Goal: Task Accomplishment & Management: Use online tool/utility

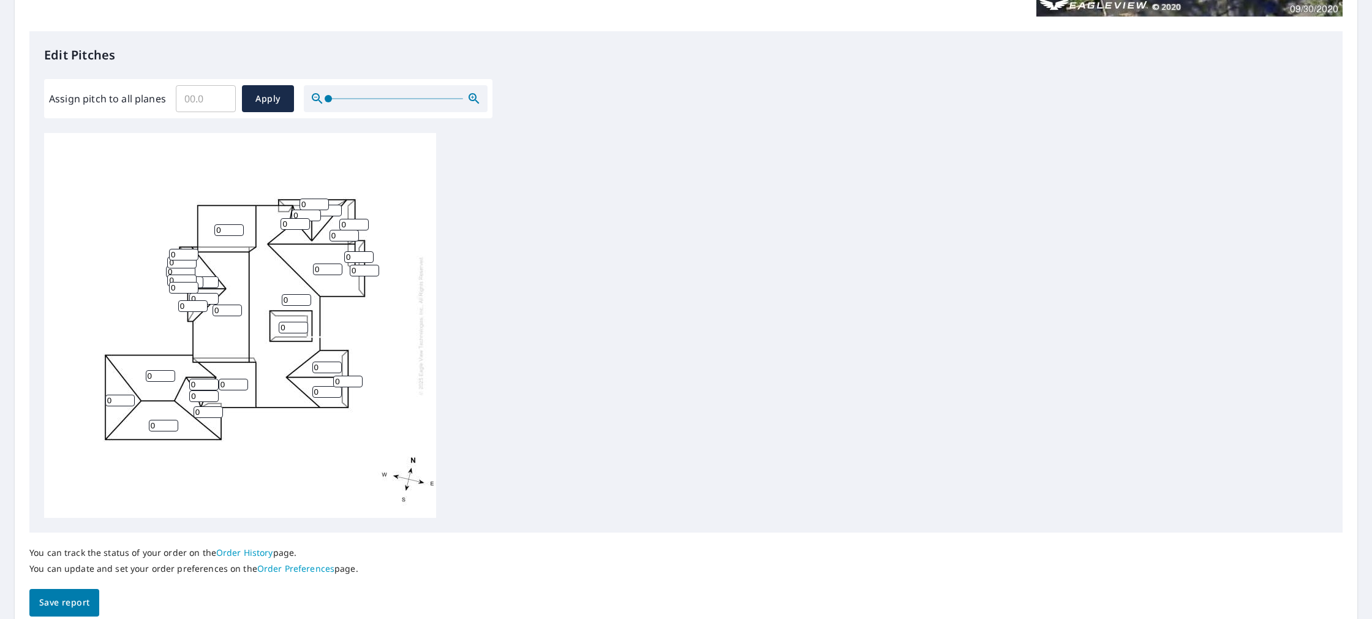
scroll to position [298, 0]
click at [232, 227] on input "0" at bounding box center [228, 230] width 29 height 12
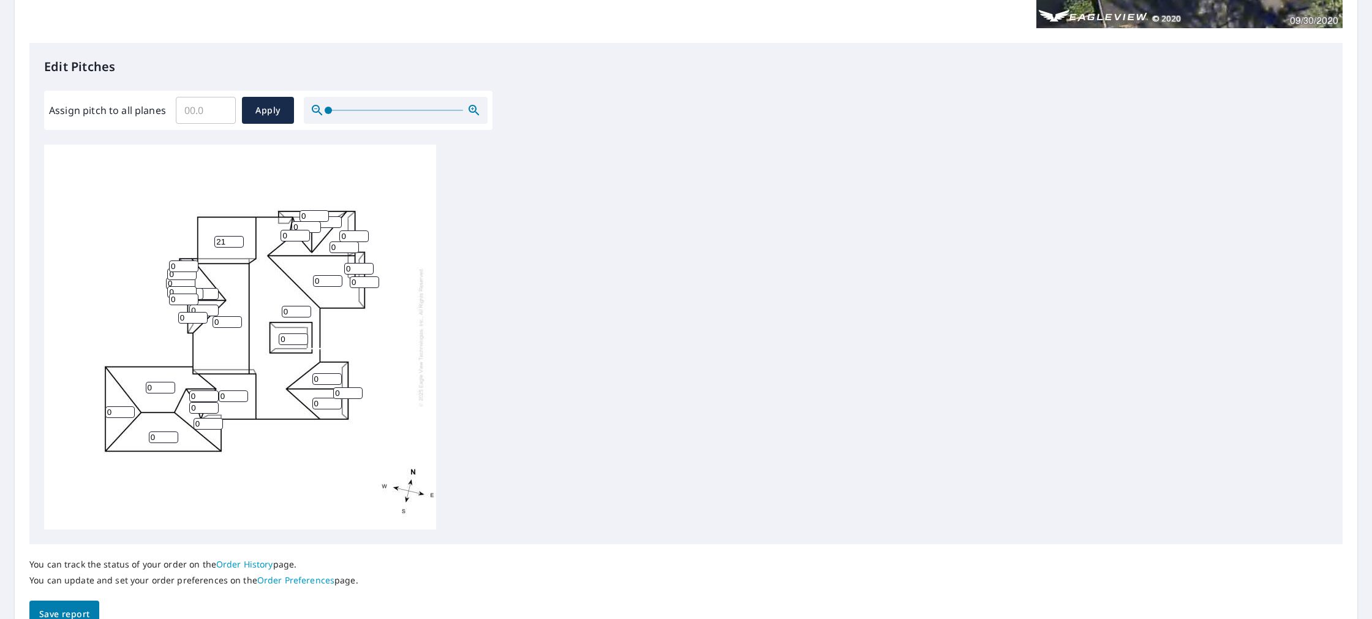
type input "22"
click at [308, 212] on input "0" at bounding box center [314, 217] width 29 height 12
click at [317, 212] on input "0" at bounding box center [314, 217] width 29 height 12
type input "10"
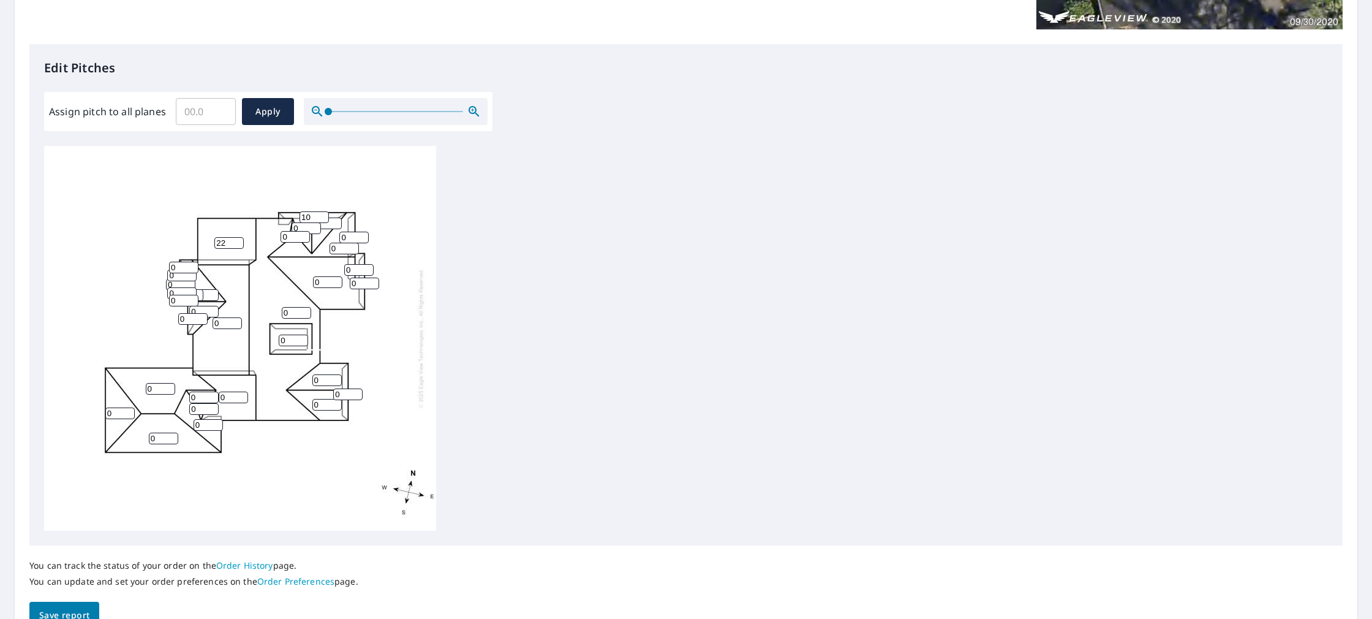
click at [303, 228] on input "0" at bounding box center [306, 228] width 29 height 12
type input "12"
click at [295, 235] on input "0" at bounding box center [295, 237] width 29 height 12
type input "12"
click at [327, 227] on input "0" at bounding box center [326, 224] width 29 height 12
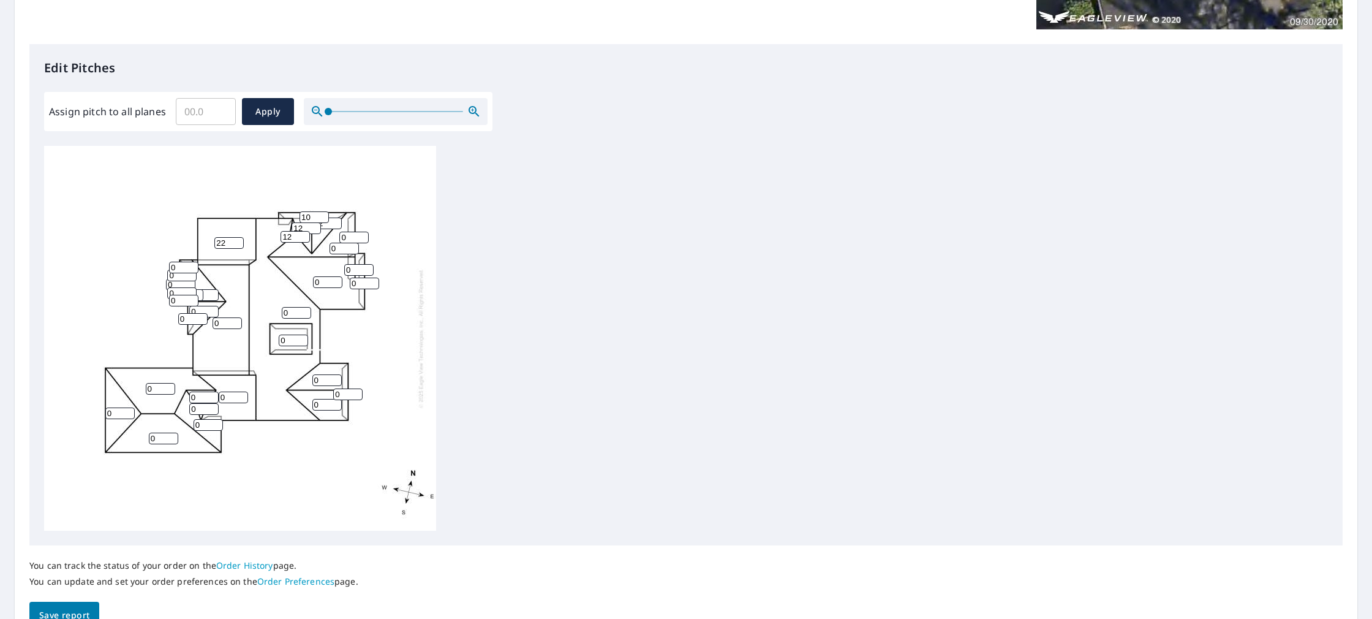
type input "12"
click at [356, 235] on input "0" at bounding box center [353, 238] width 29 height 12
type input "12"
click at [339, 249] on input "0" at bounding box center [344, 249] width 29 height 12
type input "12"
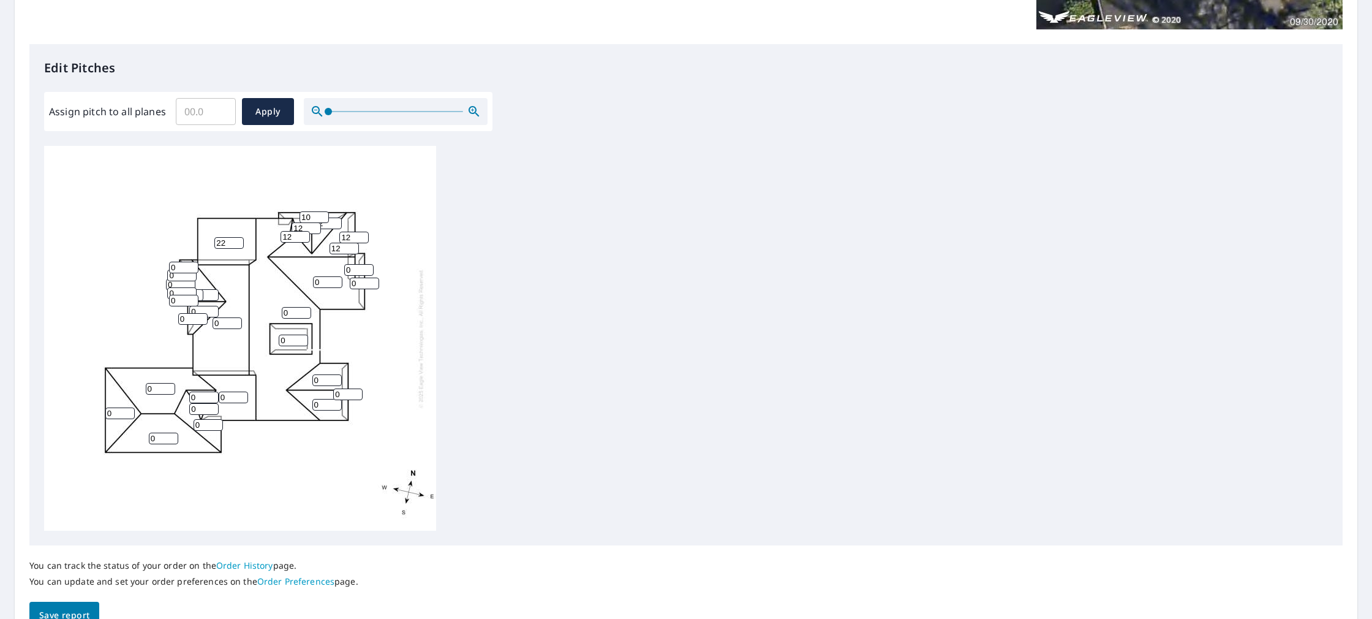
click at [357, 267] on input "0" at bounding box center [358, 270] width 29 height 12
type input "12"
click at [358, 281] on input "0" at bounding box center [364, 284] width 29 height 12
type input "12"
click at [323, 282] on input "0" at bounding box center [327, 282] width 29 height 12
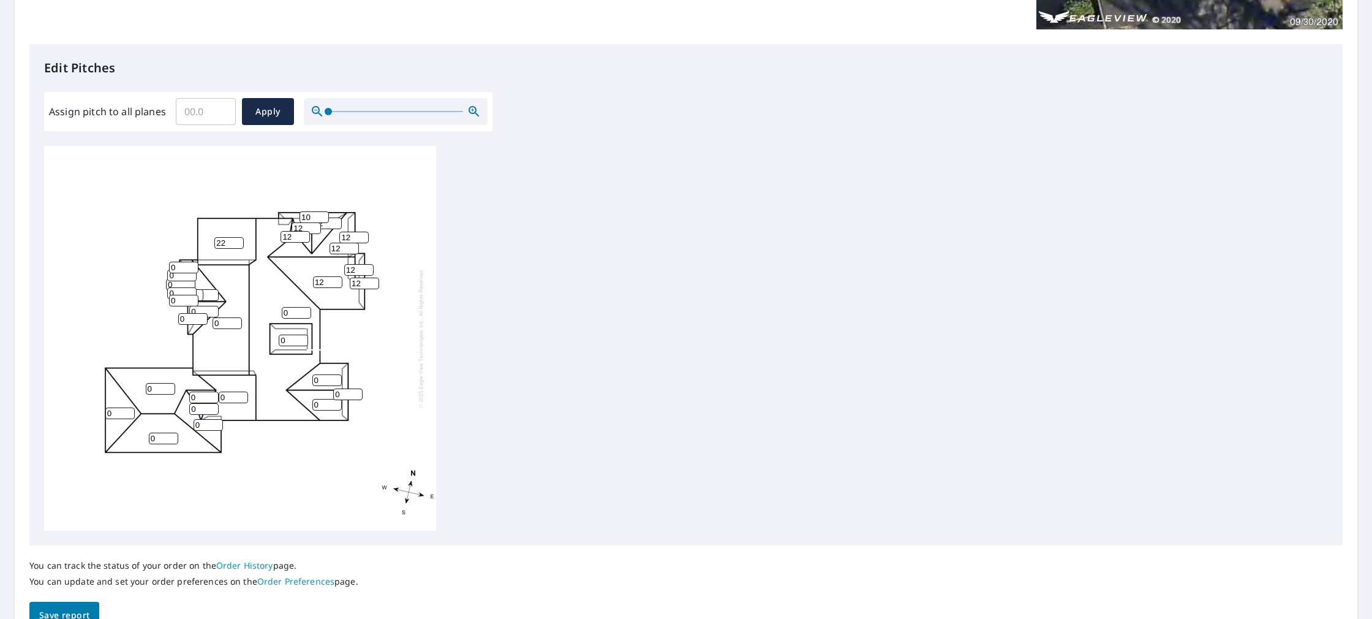
type input "12"
click at [291, 310] on input "0" at bounding box center [296, 313] width 29 height 12
type input "12"
click at [289, 340] on input "0" at bounding box center [293, 341] width 29 height 12
type input "12"
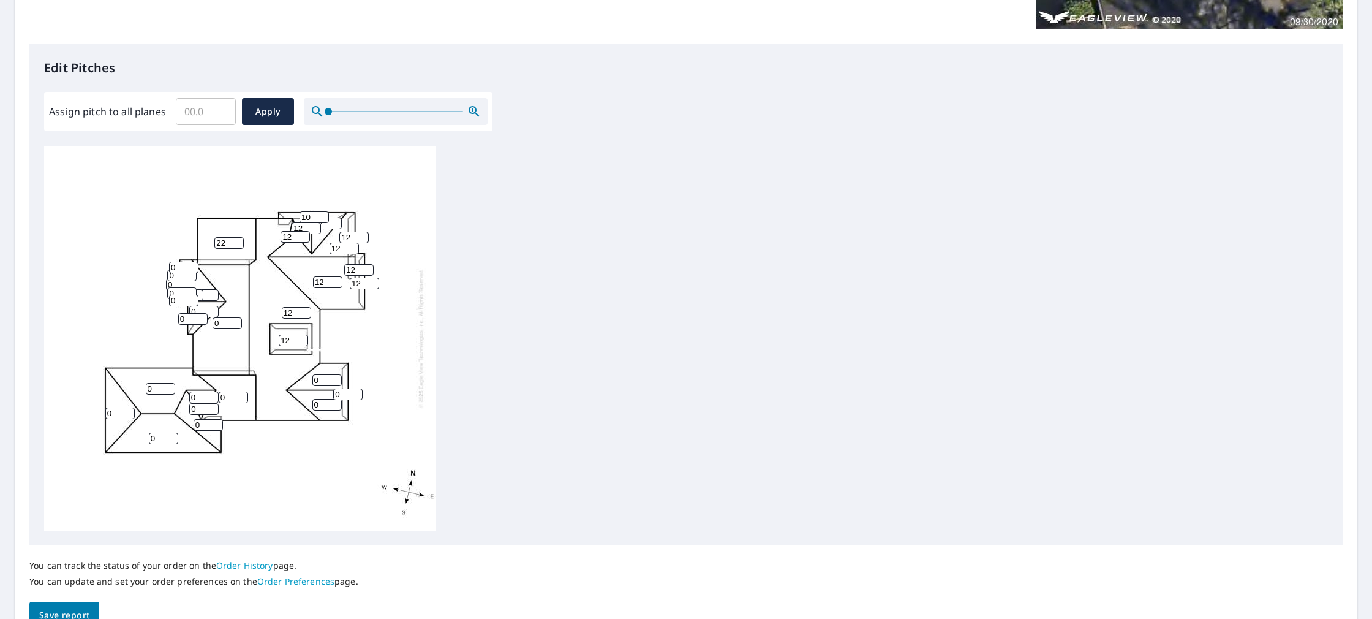
click at [324, 378] on input "0" at bounding box center [326, 380] width 29 height 12
type input "12"
click at [344, 395] on input "0" at bounding box center [347, 394] width 29 height 12
type input "12"
click at [328, 404] on input "0" at bounding box center [326, 405] width 29 height 12
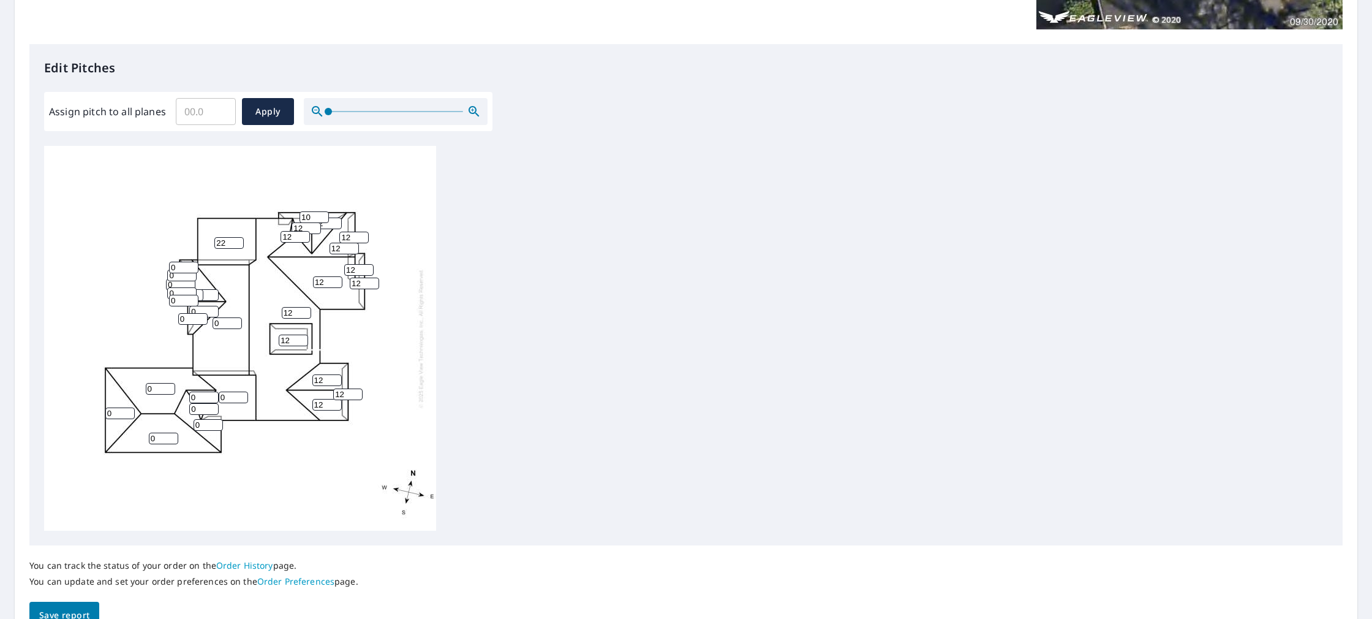
type input "12"
click at [238, 393] on input "0" at bounding box center [233, 398] width 29 height 12
type input "12"
click at [199, 396] on input "0" at bounding box center [203, 398] width 29 height 12
type input "12"
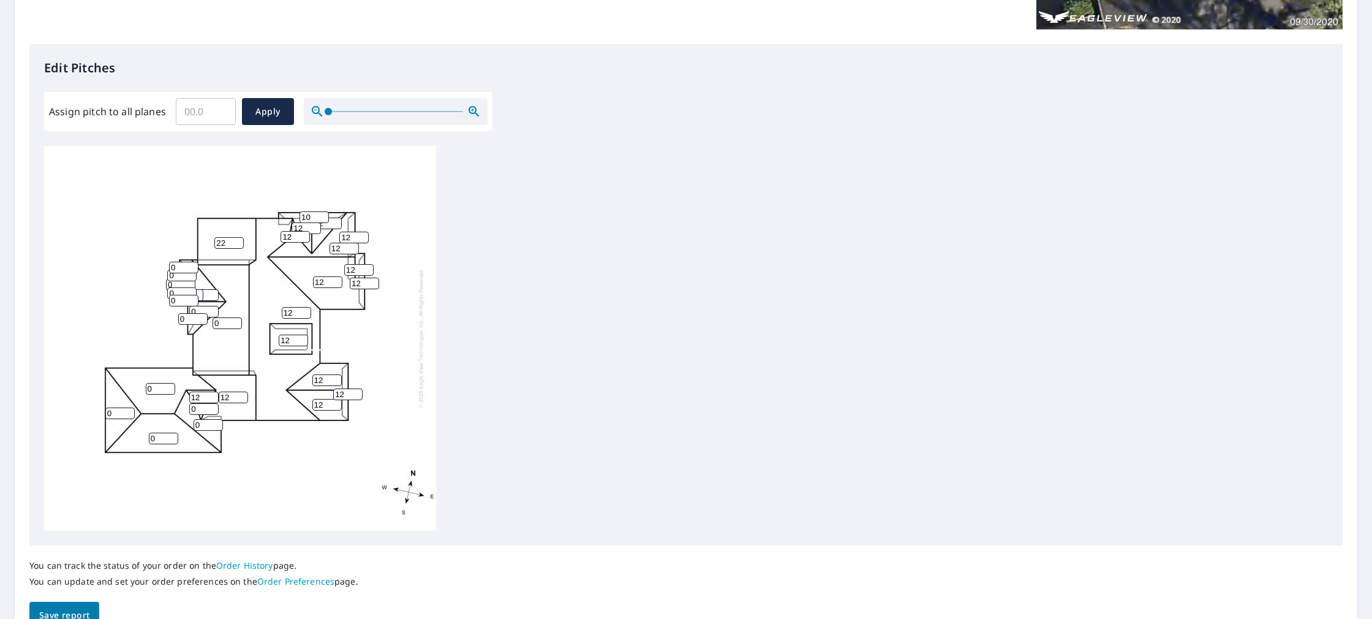
click at [201, 408] on input "0" at bounding box center [203, 409] width 29 height 12
type input "12"
click at [206, 422] on input "0" at bounding box center [208, 425] width 29 height 12
type input "12"
click at [159, 438] on input "0" at bounding box center [163, 439] width 29 height 12
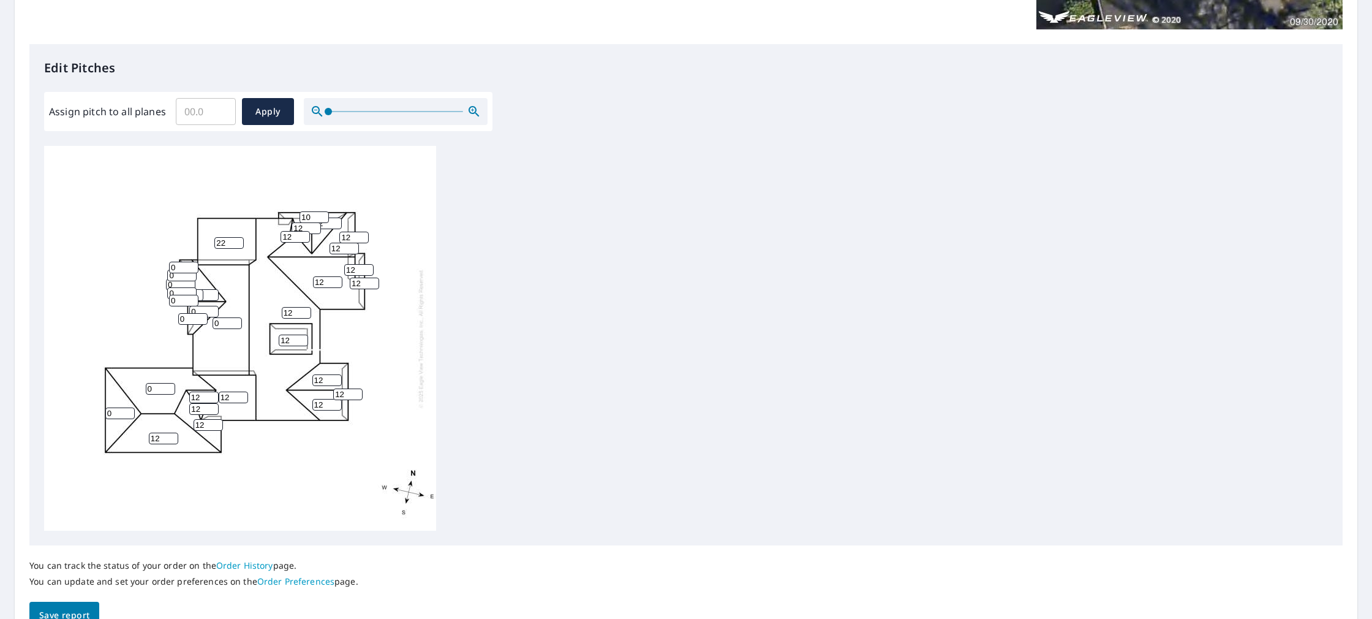
type input "12"
click at [120, 409] on input "0" at bounding box center [119, 413] width 29 height 12
type input "12"
click at [161, 386] on input "0" at bounding box center [160, 389] width 29 height 12
type input "12"
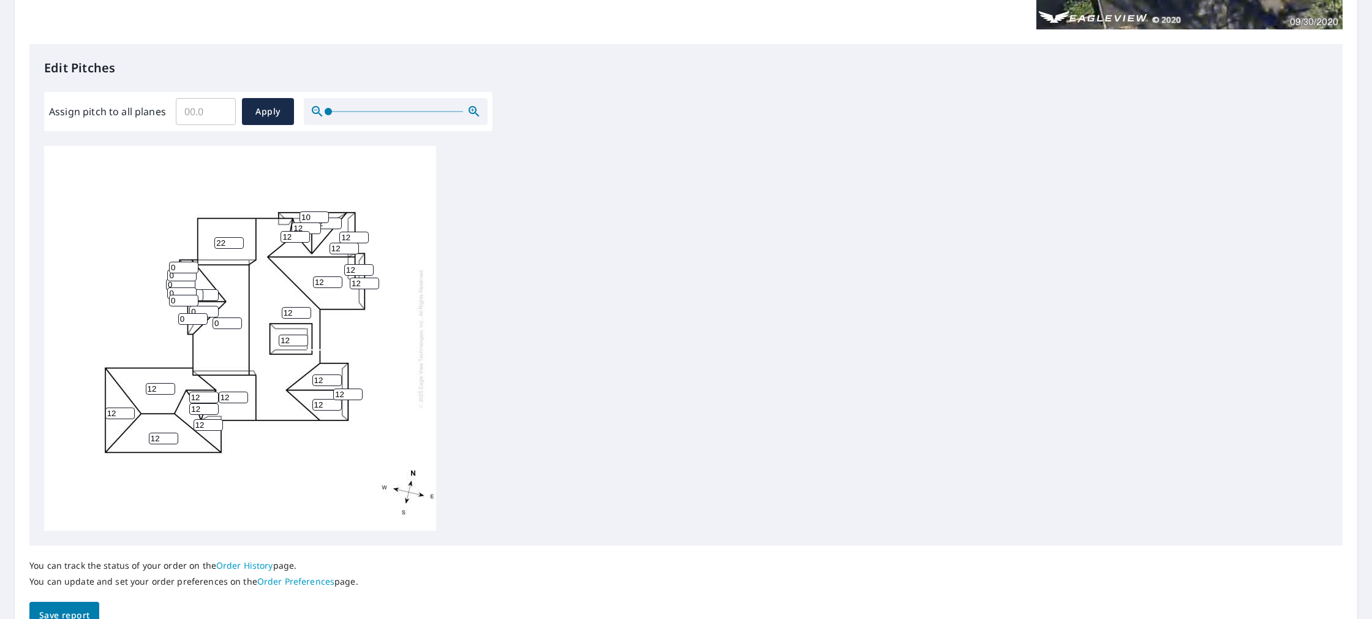
click at [231, 243] on input "22" at bounding box center [228, 243] width 29 height 12
type input "2"
type input "12"
click at [225, 325] on input "0" at bounding box center [227, 323] width 29 height 12
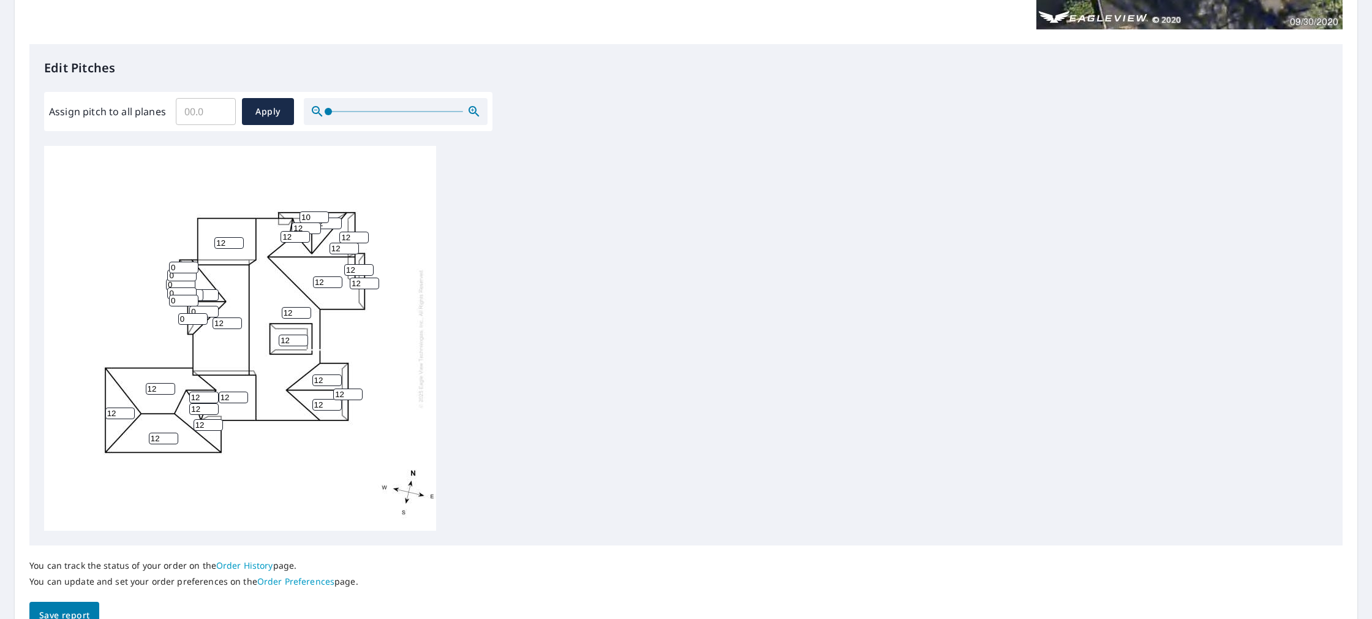
type input "12"
click at [184, 319] on input "2" at bounding box center [192, 319] width 29 height 12
type input "4"
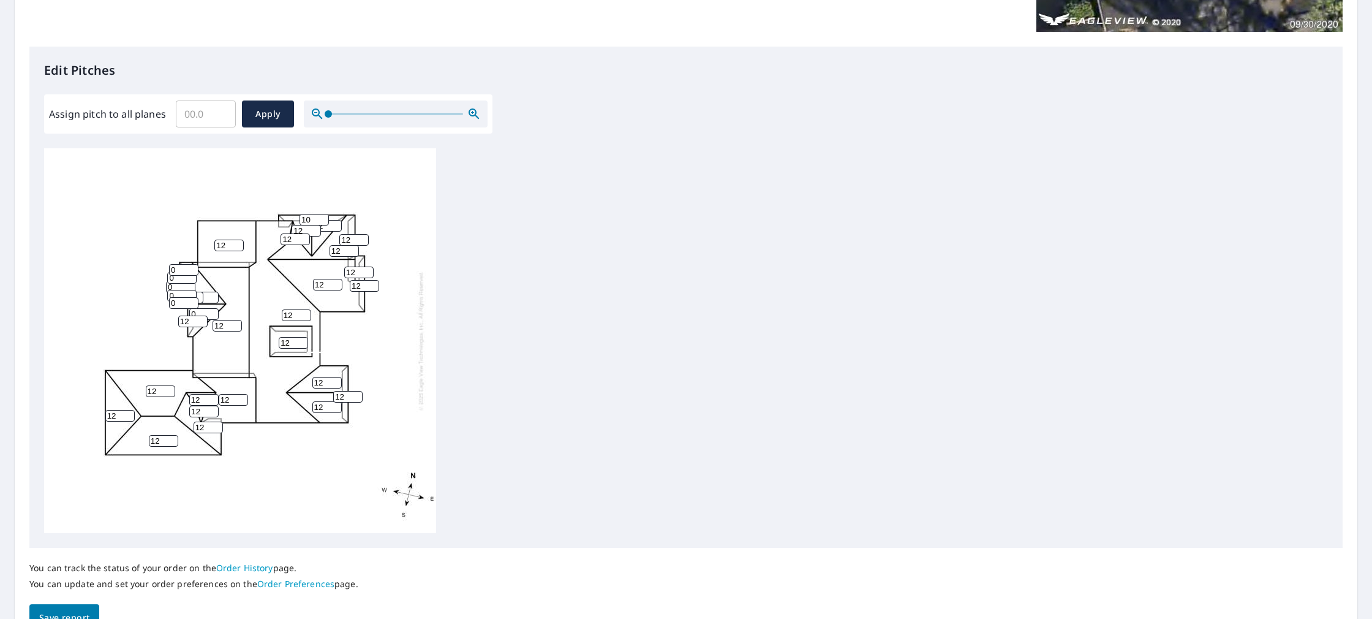
type input "12"
click at [202, 313] on input "0" at bounding box center [203, 314] width 29 height 12
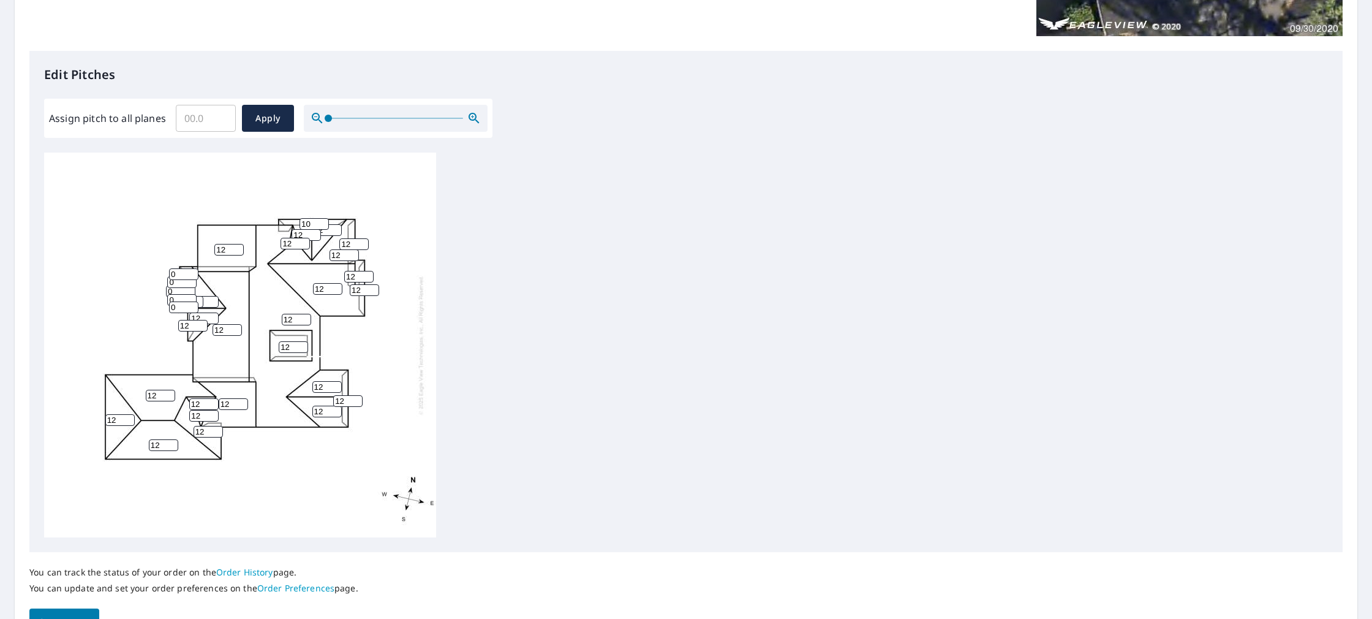
type input "12"
click at [205, 298] on input "0" at bounding box center [203, 302] width 29 height 12
type input "12"
click at [178, 276] on input "0" at bounding box center [183, 274] width 29 height 12
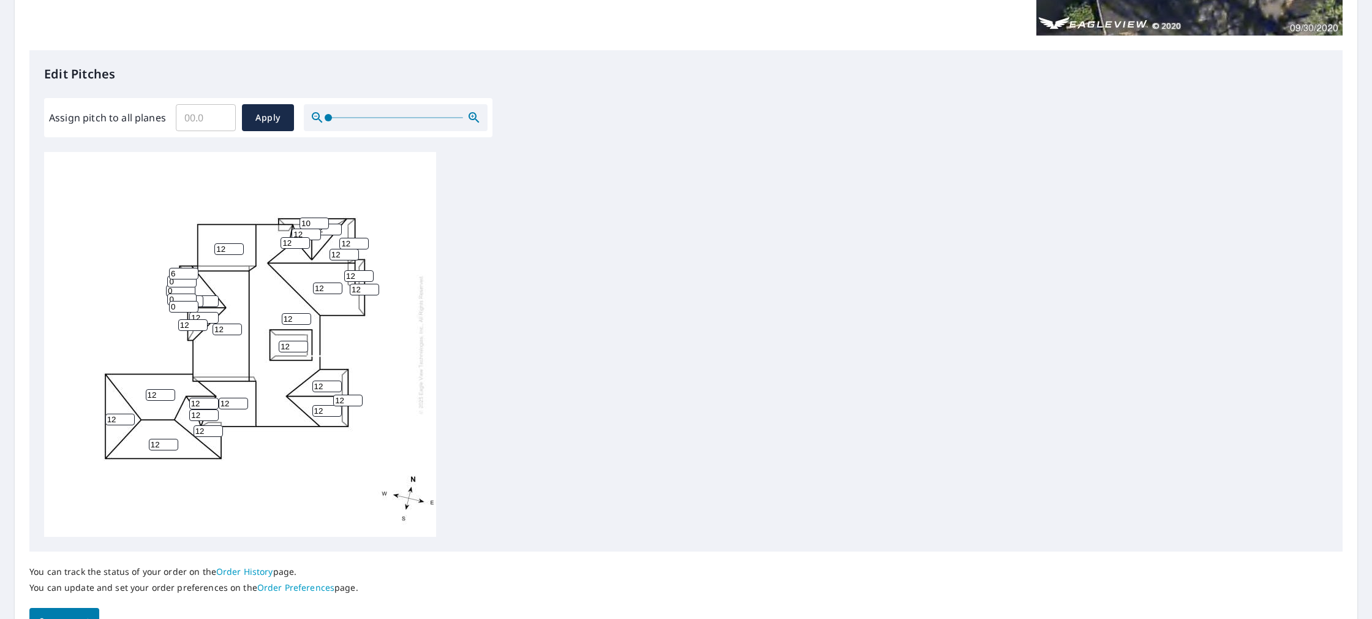
type input "6"
click at [180, 283] on input "0" at bounding box center [181, 282] width 29 height 12
type input "6"
click at [179, 288] on input "0" at bounding box center [180, 291] width 29 height 12
type input "6"
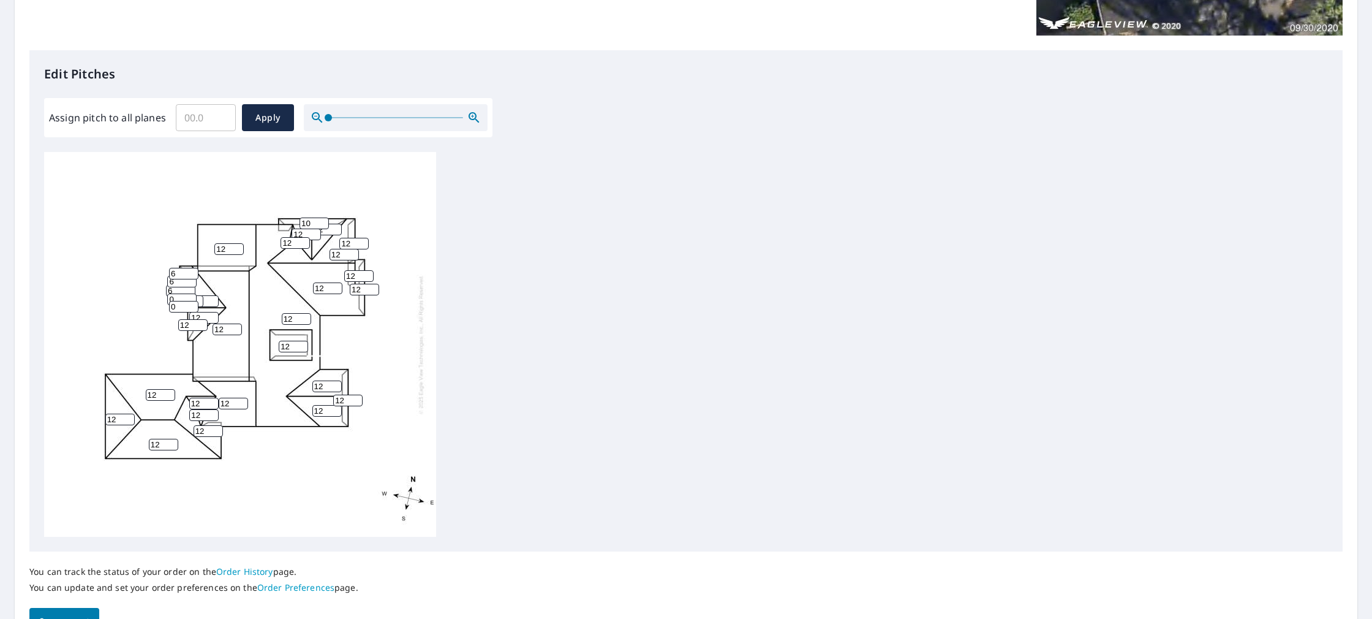
click at [178, 295] on input "0" at bounding box center [181, 299] width 29 height 12
type input "6"
click at [178, 305] on input "0" at bounding box center [183, 307] width 29 height 12
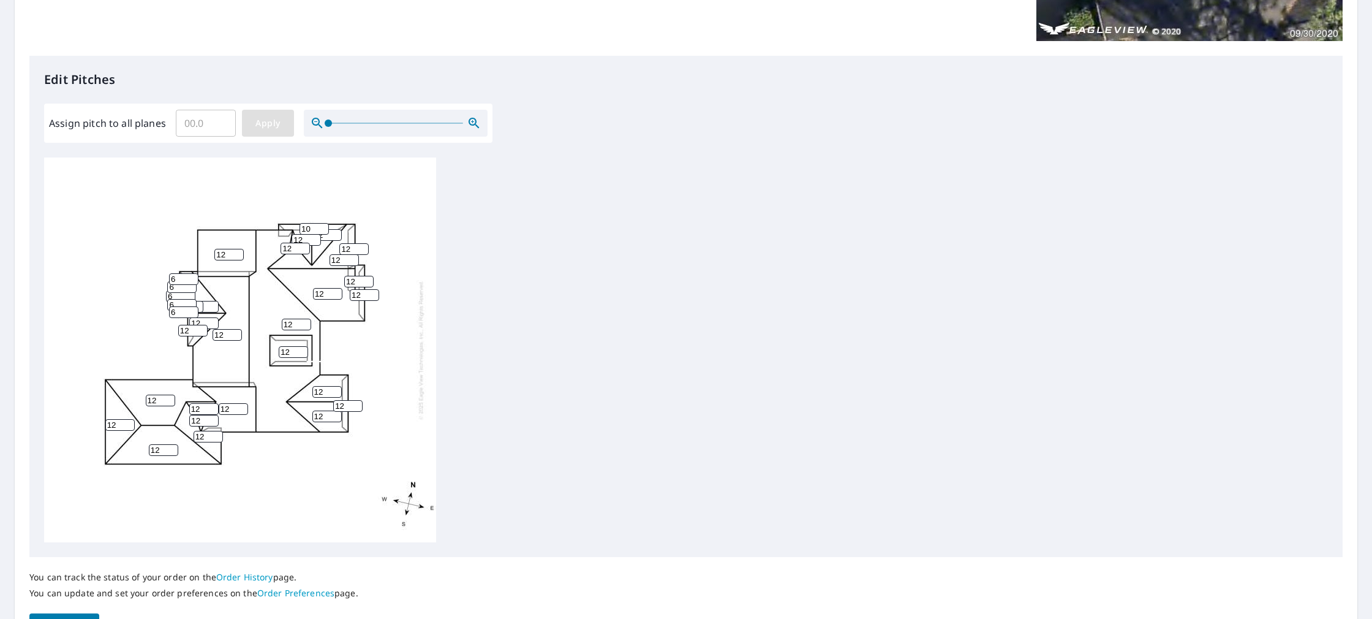
type input "6"
click at [265, 128] on span "Apply" at bounding box center [268, 123] width 32 height 15
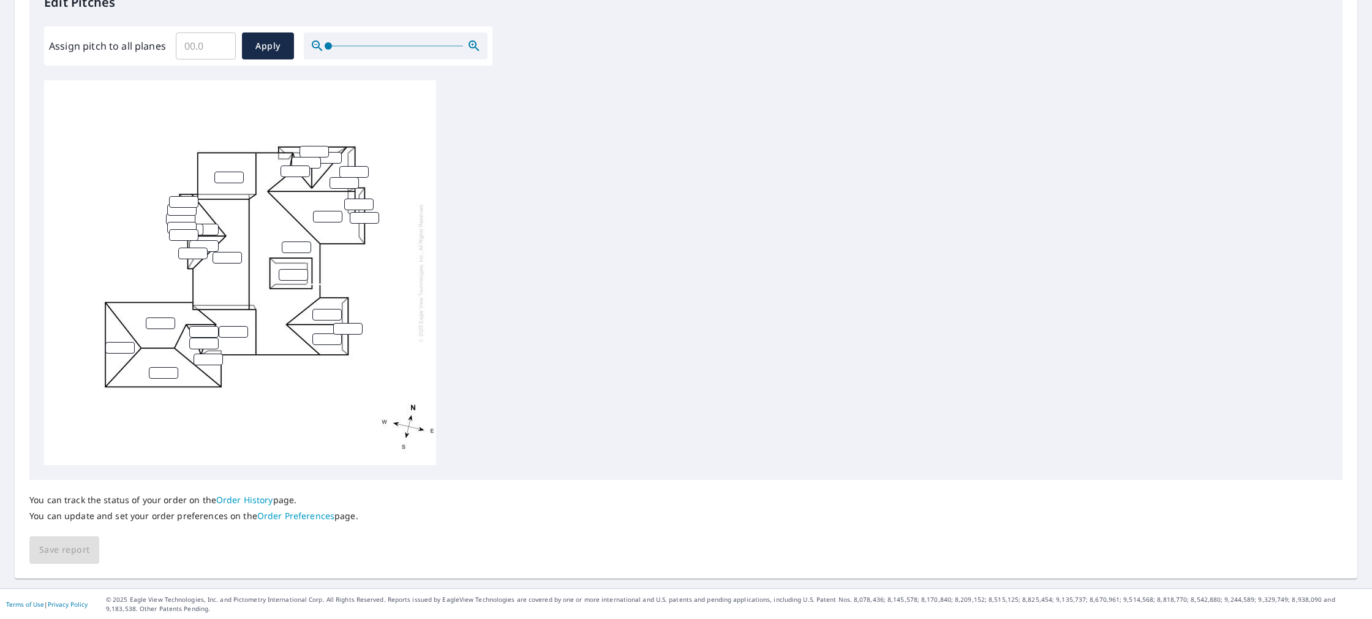
scroll to position [0, 0]
click at [275, 50] on span "Apply" at bounding box center [268, 46] width 32 height 15
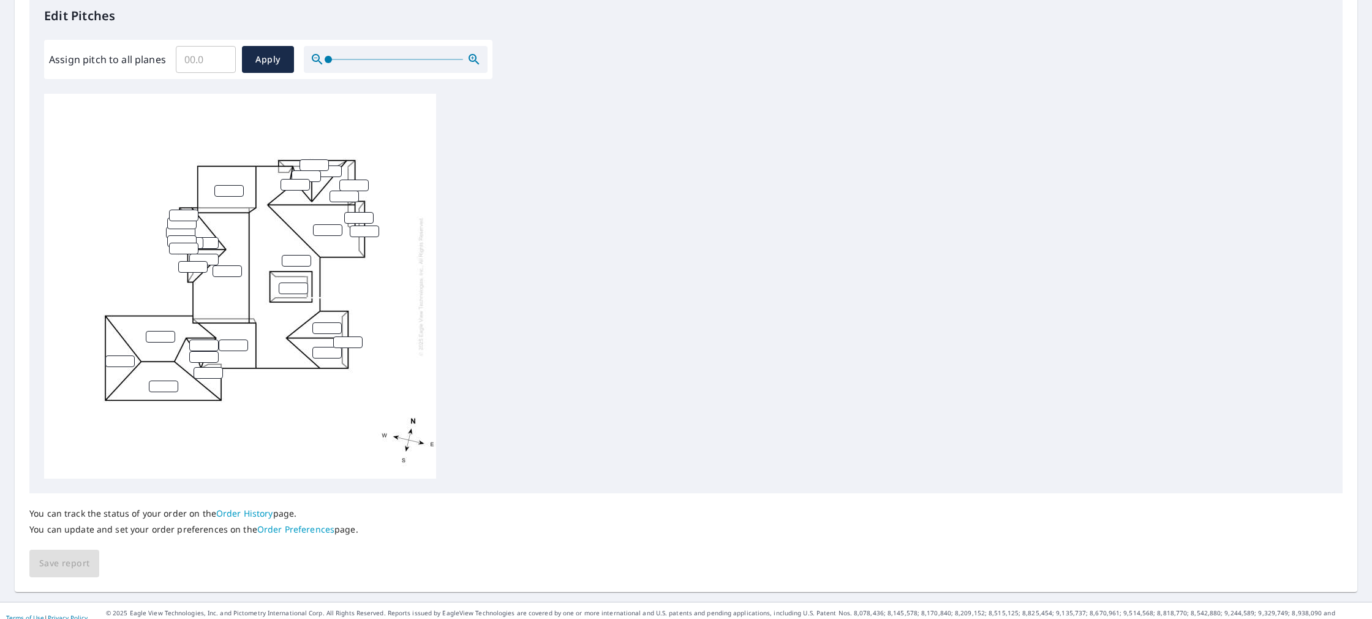
scroll to position [3, 0]
click at [227, 191] on input "4" at bounding box center [228, 188] width 29 height 12
type input "0"
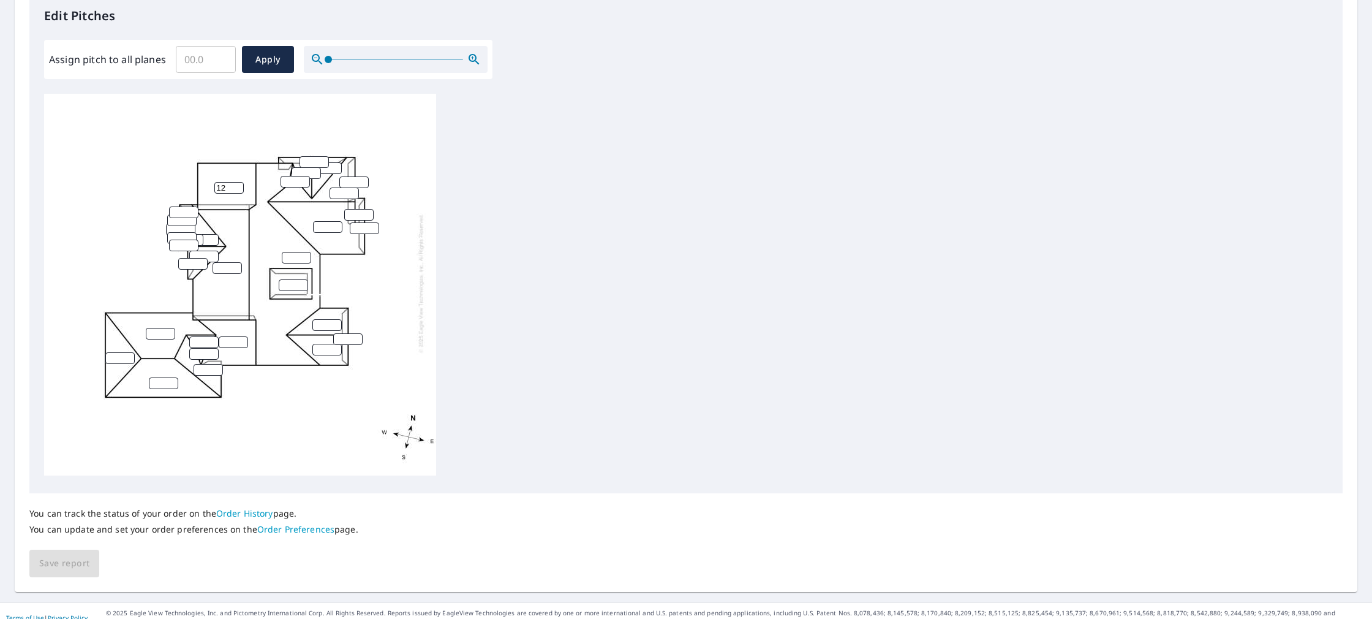
type input "12"
click at [311, 162] on input "number" at bounding box center [314, 162] width 29 height 12
type input "12"
click at [308, 169] on input "number" at bounding box center [306, 173] width 29 height 12
type input "12"
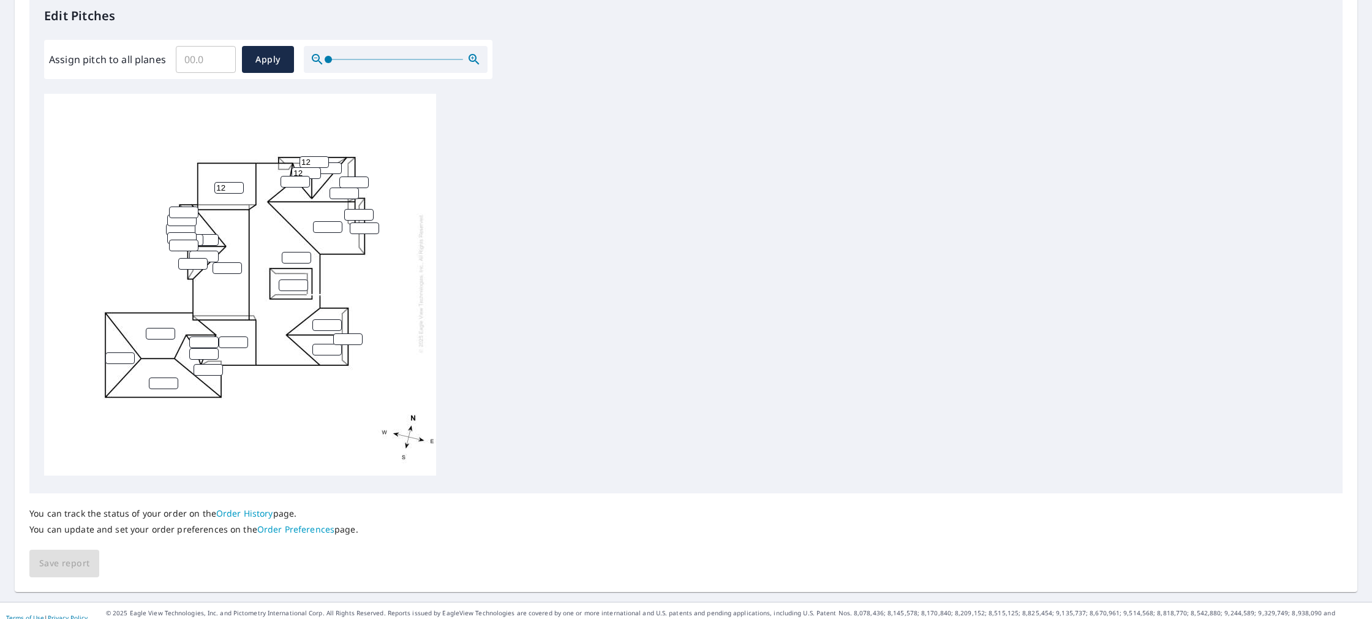
click at [329, 166] on input "number" at bounding box center [326, 168] width 29 height 12
type input "12"
click at [293, 181] on input "number" at bounding box center [295, 182] width 29 height 12
type input "12"
click at [346, 178] on input "number" at bounding box center [353, 182] width 29 height 12
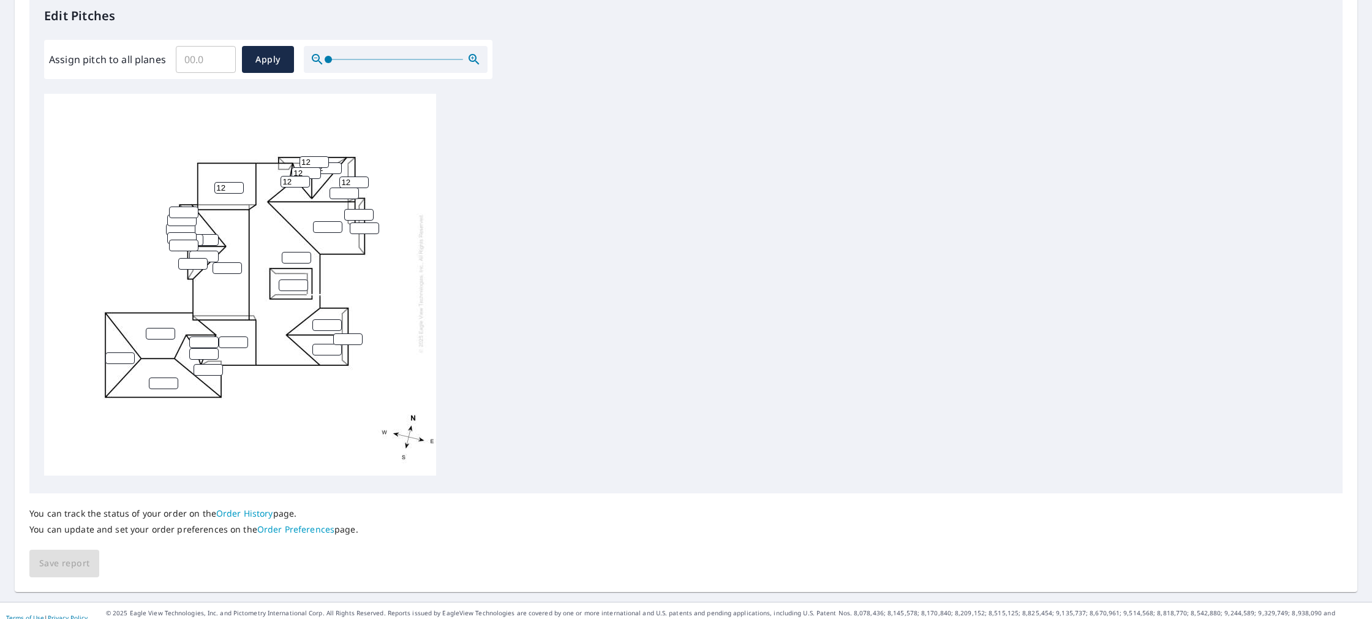
type input "12"
click at [340, 194] on input "number" at bounding box center [344, 193] width 29 height 12
type input "12"
click at [355, 214] on input "number" at bounding box center [358, 215] width 29 height 12
type input "12"
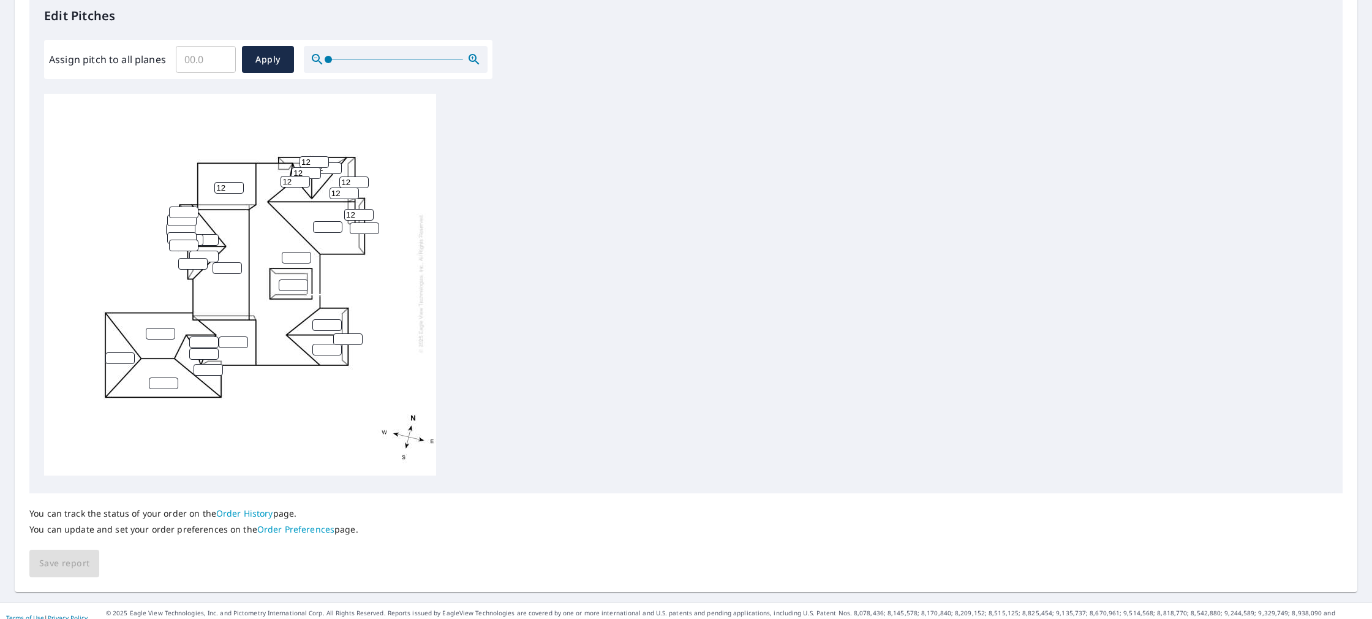
click at [358, 225] on input "number" at bounding box center [364, 228] width 29 height 12
type input "12"
click at [329, 227] on input "number" at bounding box center [327, 227] width 29 height 12
type input "12"
click at [297, 257] on input "number" at bounding box center [296, 258] width 29 height 12
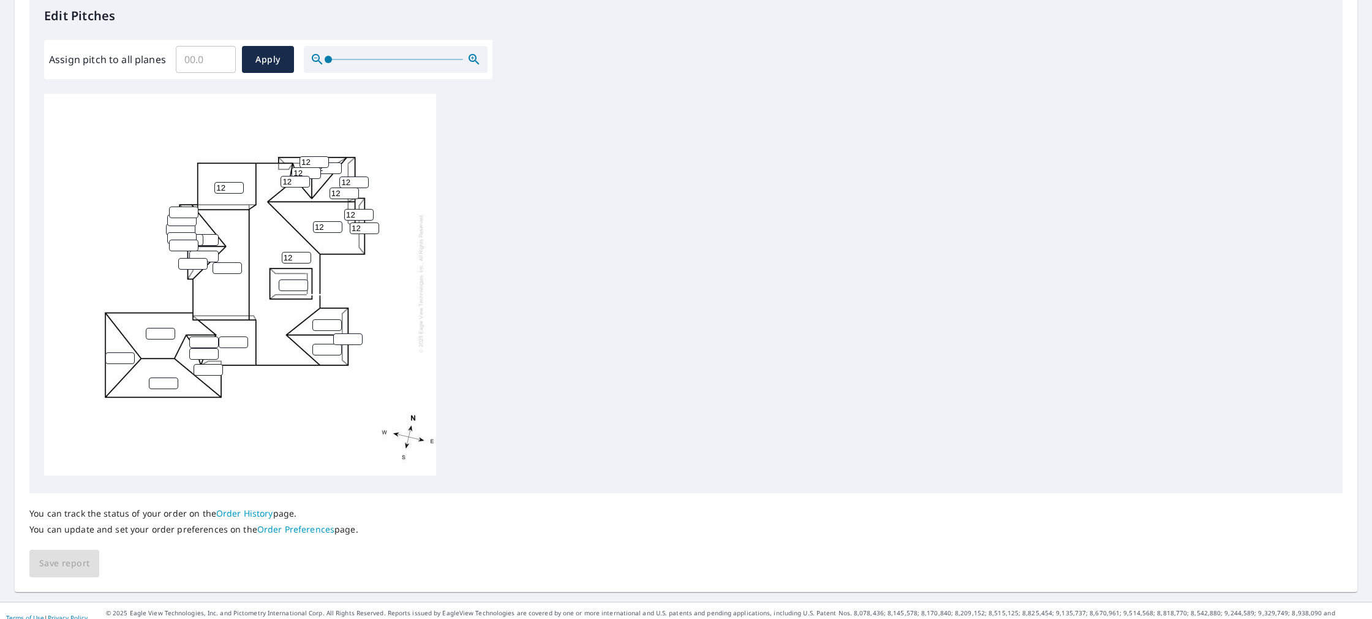
type input "12"
click at [295, 287] on input "number" at bounding box center [293, 285] width 29 height 12
type input "12"
click at [327, 324] on input "number" at bounding box center [326, 325] width 29 height 12
type input "12"
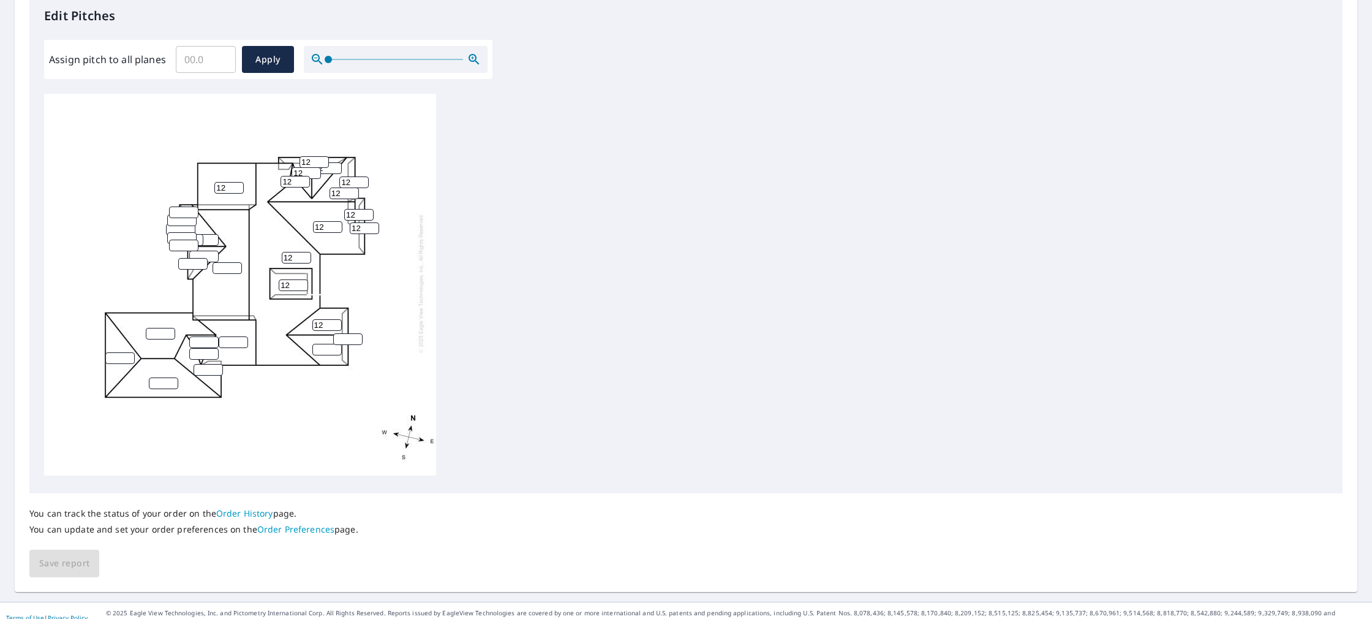
click at [350, 337] on input "number" at bounding box center [347, 339] width 29 height 12
type input "12"
click at [323, 350] on input "number" at bounding box center [326, 350] width 29 height 12
type input "12"
click at [229, 344] on input "number" at bounding box center [233, 342] width 29 height 12
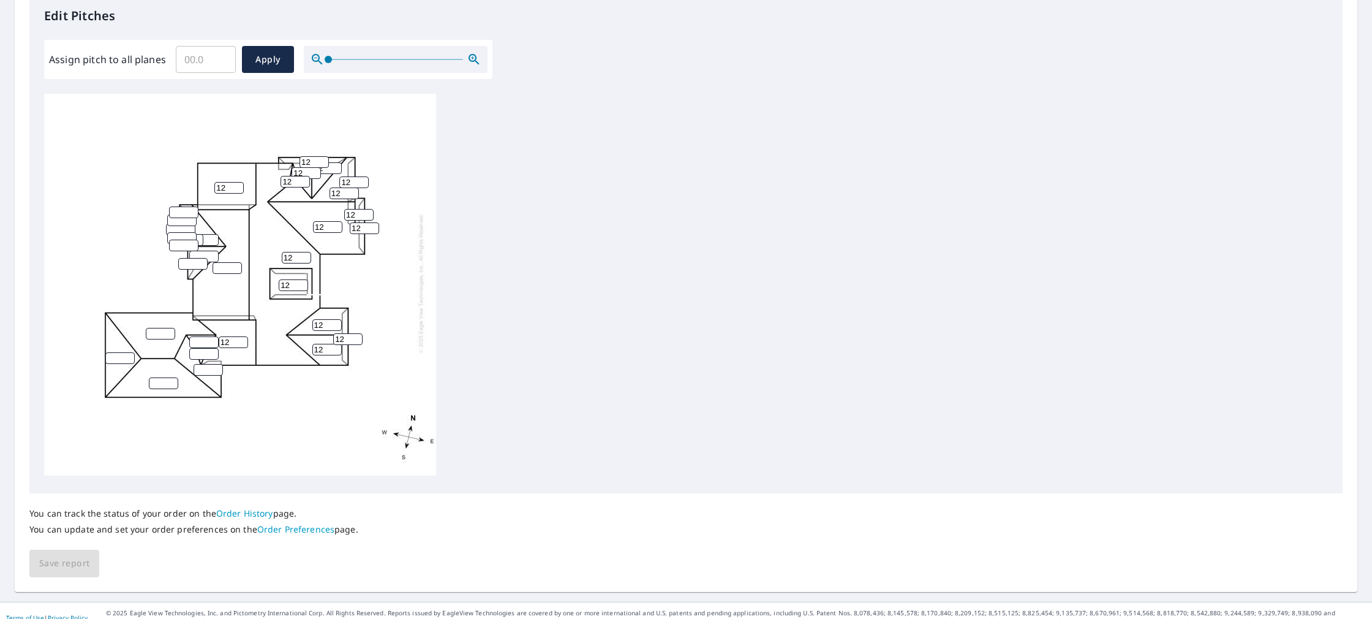
type input "12"
click at [208, 342] on input "number" at bounding box center [203, 342] width 29 height 12
type input "12"
click at [206, 353] on input "number" at bounding box center [203, 354] width 29 height 12
type input "12"
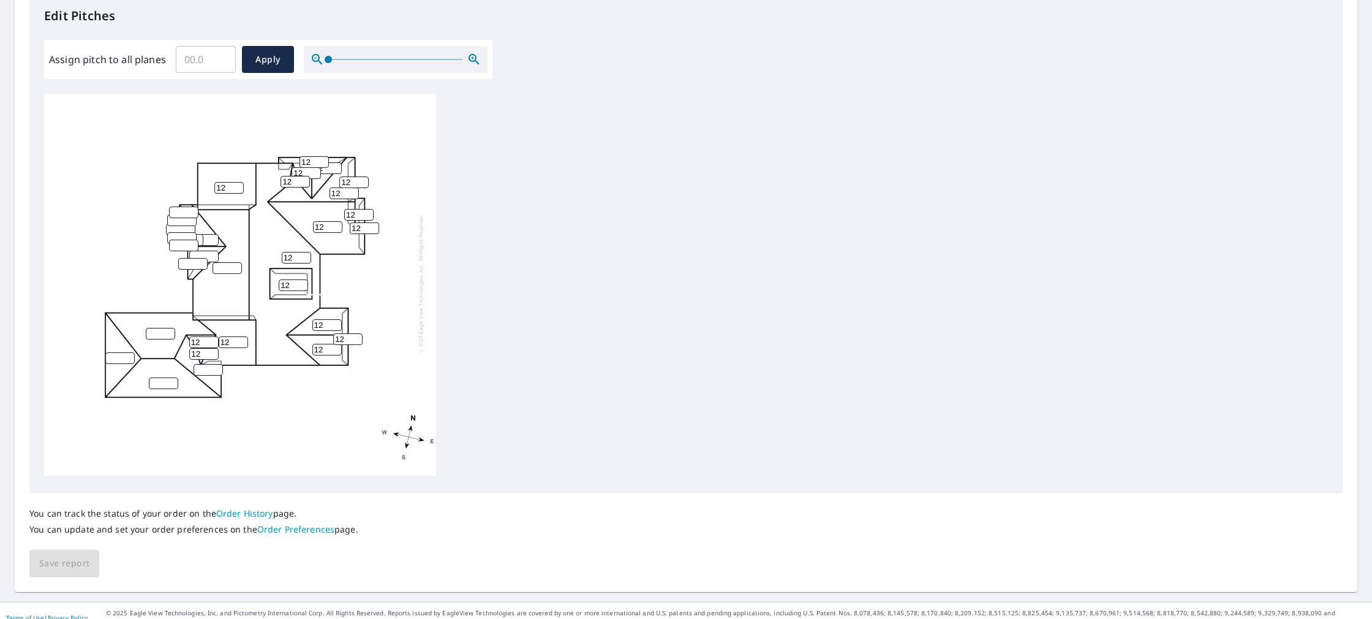
click at [207, 369] on input "number" at bounding box center [208, 370] width 29 height 12
type input "12"
click at [161, 388] on div "12 12 12 12 12 12 12 12 12 12 12 12 12 12 12 12 12 12 12" at bounding box center [240, 283] width 392 height 385
click at [162, 385] on input "number" at bounding box center [163, 383] width 29 height 12
type input "12"
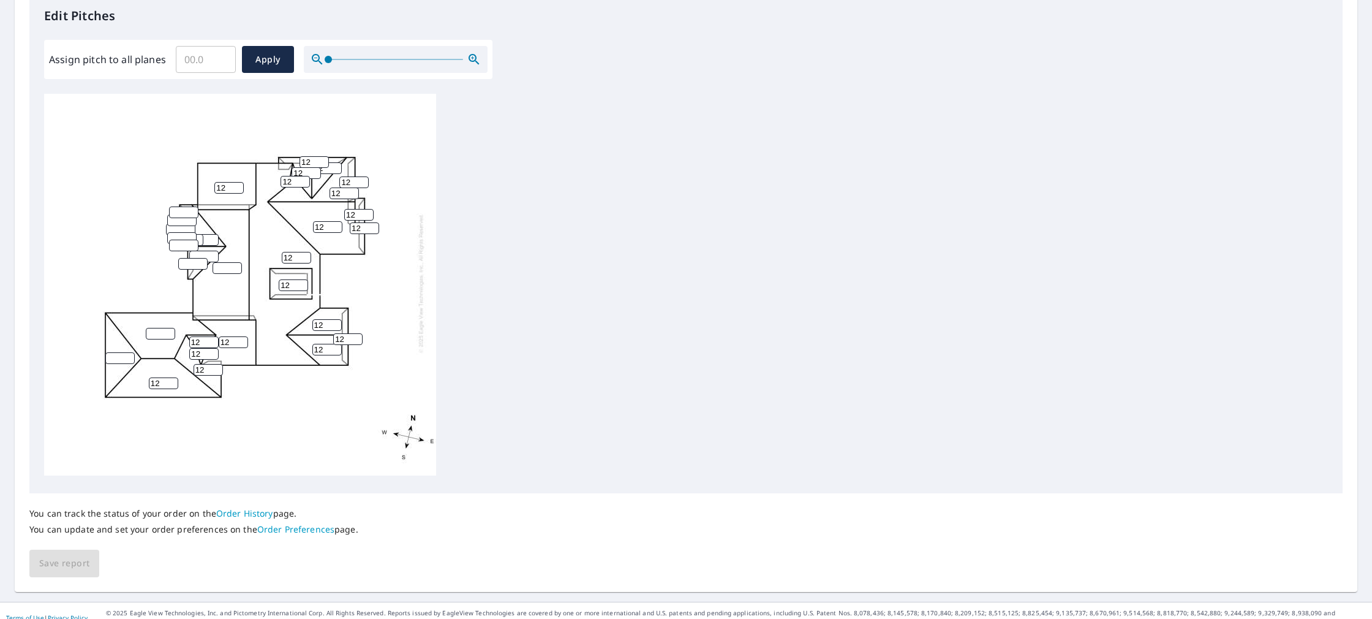
click at [121, 357] on input "number" at bounding box center [119, 358] width 29 height 12
type input "12"
click at [162, 331] on input "number" at bounding box center [160, 334] width 29 height 12
type input "12"
click at [229, 268] on input "number" at bounding box center [227, 268] width 29 height 12
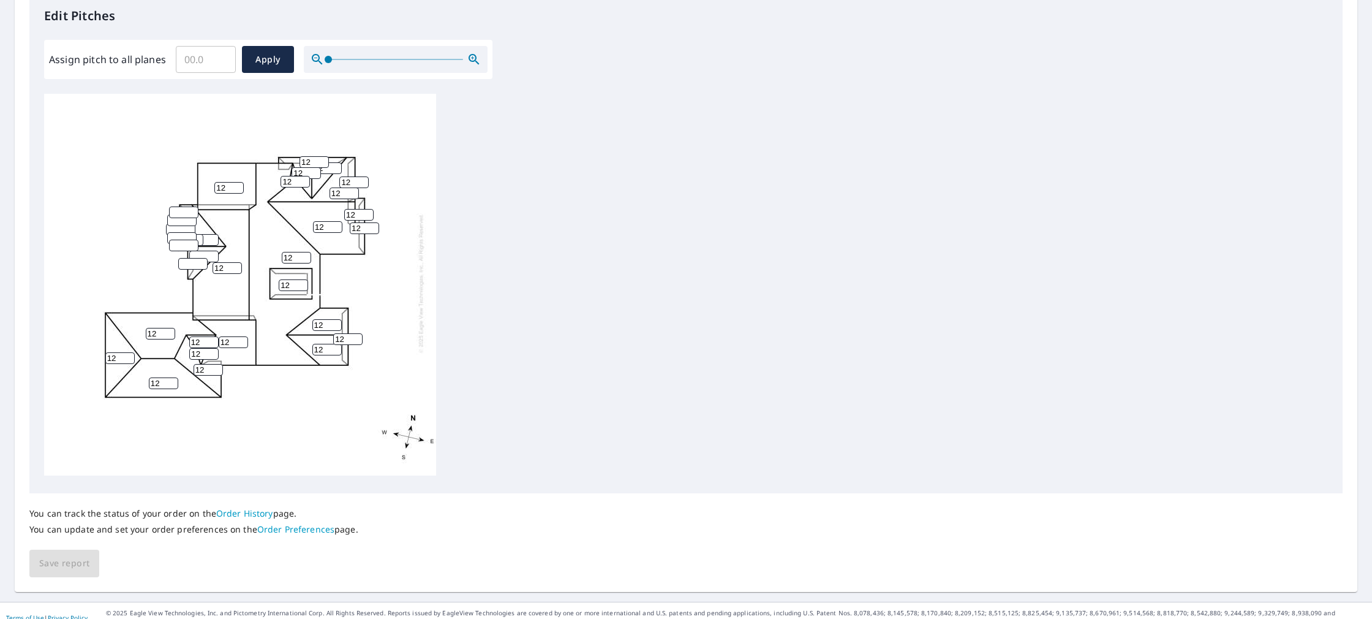
type input "12"
click at [195, 262] on input "number" at bounding box center [192, 264] width 29 height 12
type input "12"
click at [206, 255] on input "number" at bounding box center [203, 257] width 29 height 12
type input "12"
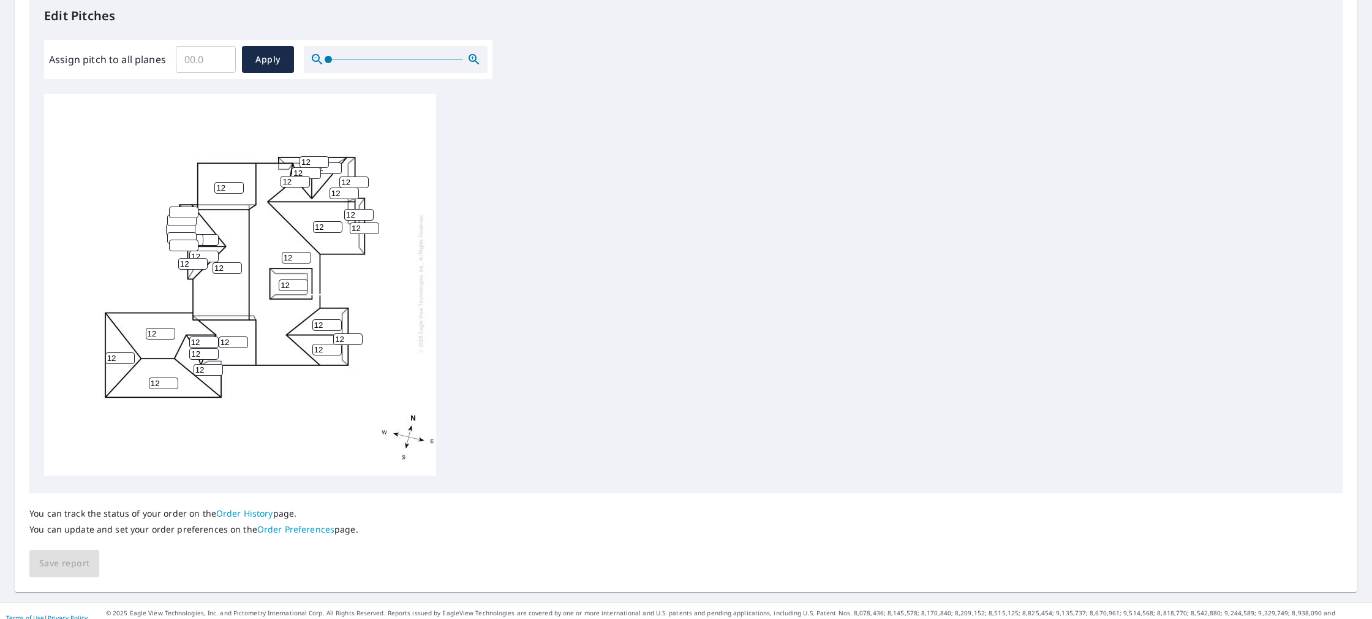
click at [205, 240] on input "number" at bounding box center [203, 240] width 29 height 12
type input "12"
click at [181, 211] on input "number" at bounding box center [183, 212] width 29 height 12
type input "6"
click at [180, 222] on input "number" at bounding box center [181, 220] width 29 height 12
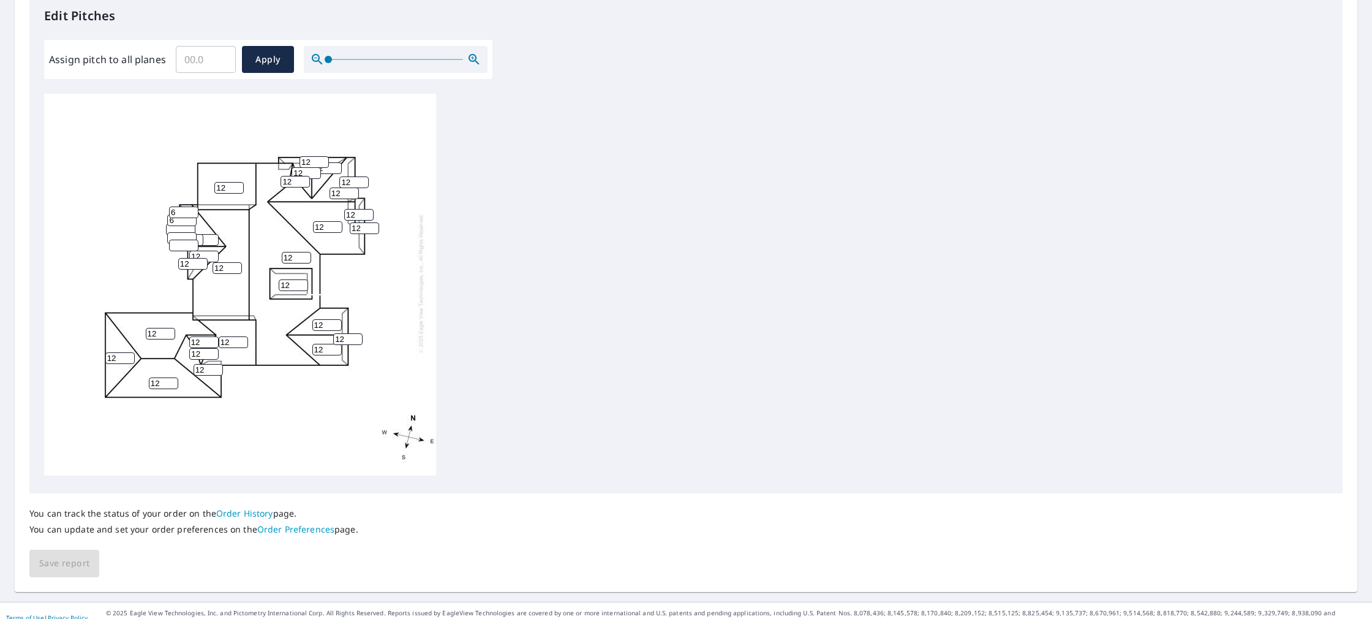
type input "6"
click at [180, 227] on input "number" at bounding box center [180, 230] width 29 height 12
type input "6"
click at [181, 236] on input "number" at bounding box center [181, 238] width 29 height 12
type input "6"
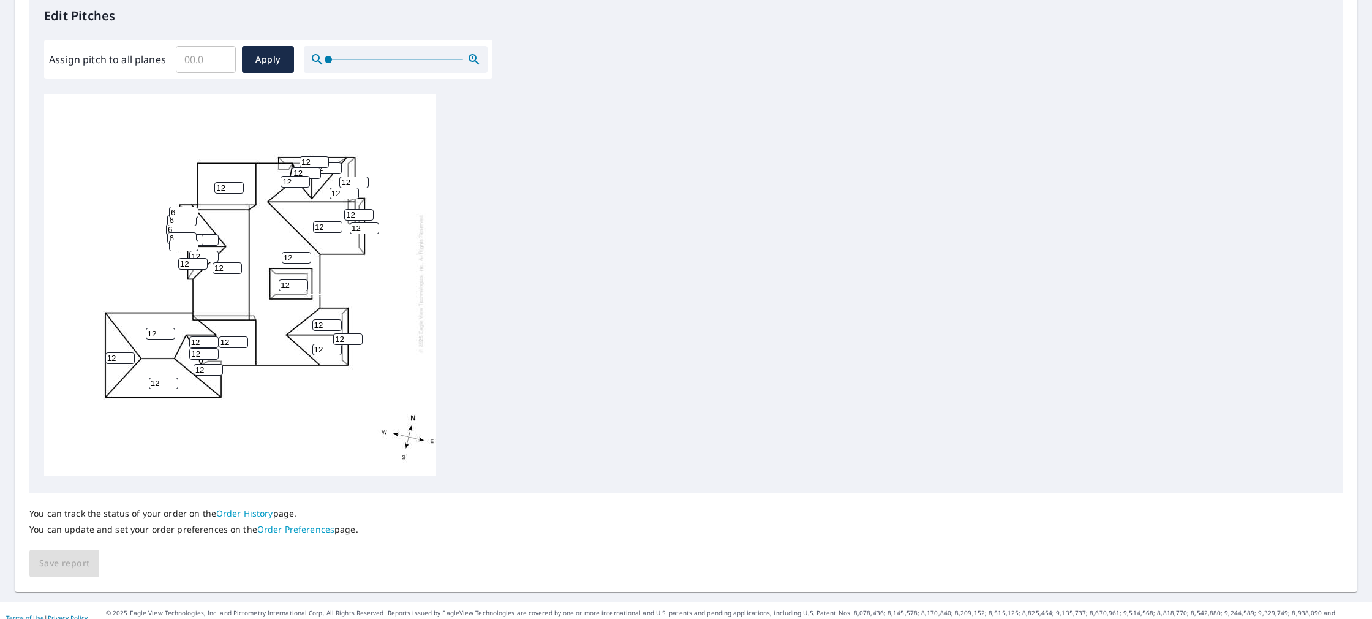
click at [180, 247] on input "number" at bounding box center [183, 246] width 29 height 12
type input "6"
click at [338, 422] on div "12 12 12 12 12 12 12 12 12 12 12 12 12 12 12 12 12 12 12 12 12 12 12 12 12 6 12…" at bounding box center [240, 283] width 392 height 385
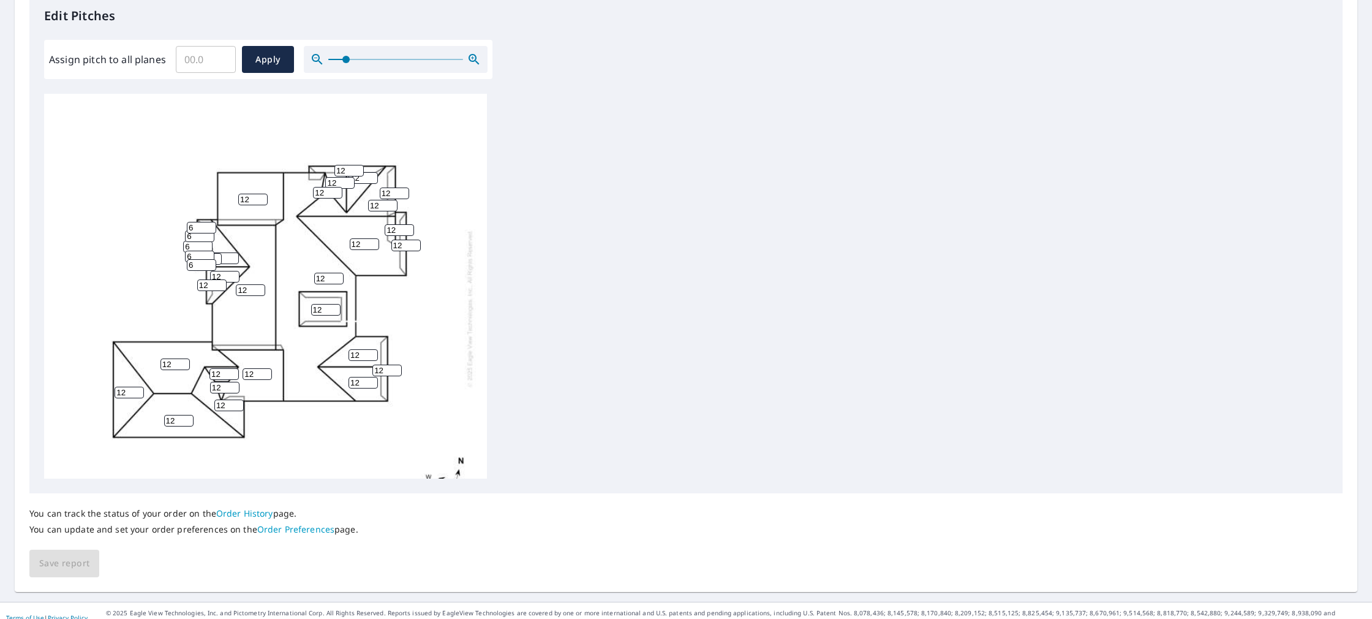
drag, startPoint x: 328, startPoint y: 61, endPoint x: 346, endPoint y: 64, distance: 18.1
click at [345, 63] on span at bounding box center [345, 59] width 7 height 7
click at [350, 63] on span at bounding box center [345, 59] width 7 height 7
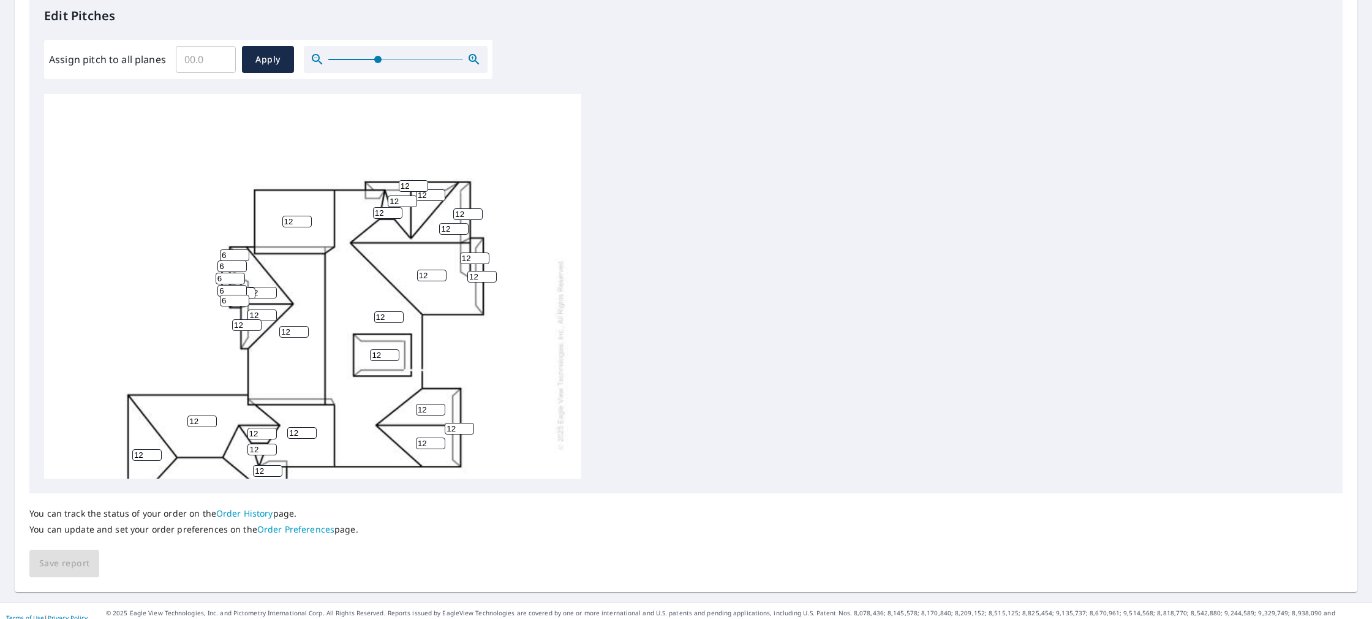
drag, startPoint x: 352, startPoint y: 64, endPoint x: 380, endPoint y: 66, distance: 28.9
click at [380, 63] on span at bounding box center [377, 59] width 7 height 7
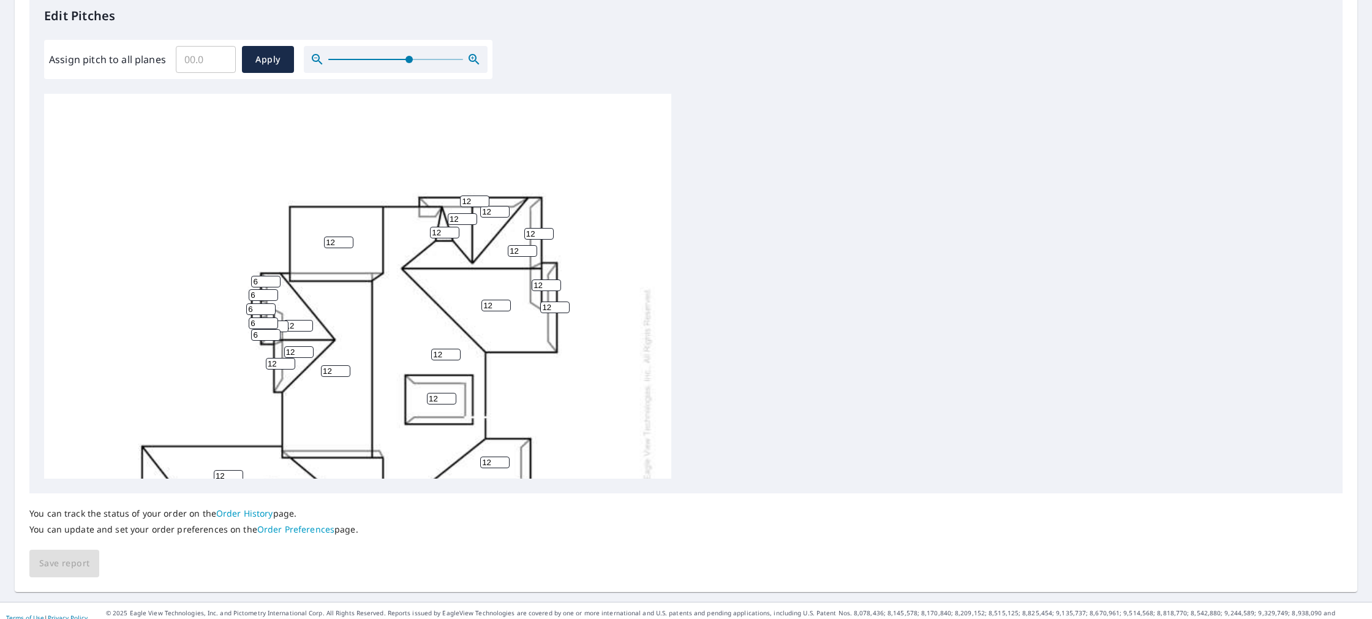
drag, startPoint x: 384, startPoint y: 67, endPoint x: 408, endPoint y: 68, distance: 24.5
click at [408, 63] on span at bounding box center [409, 59] width 7 height 7
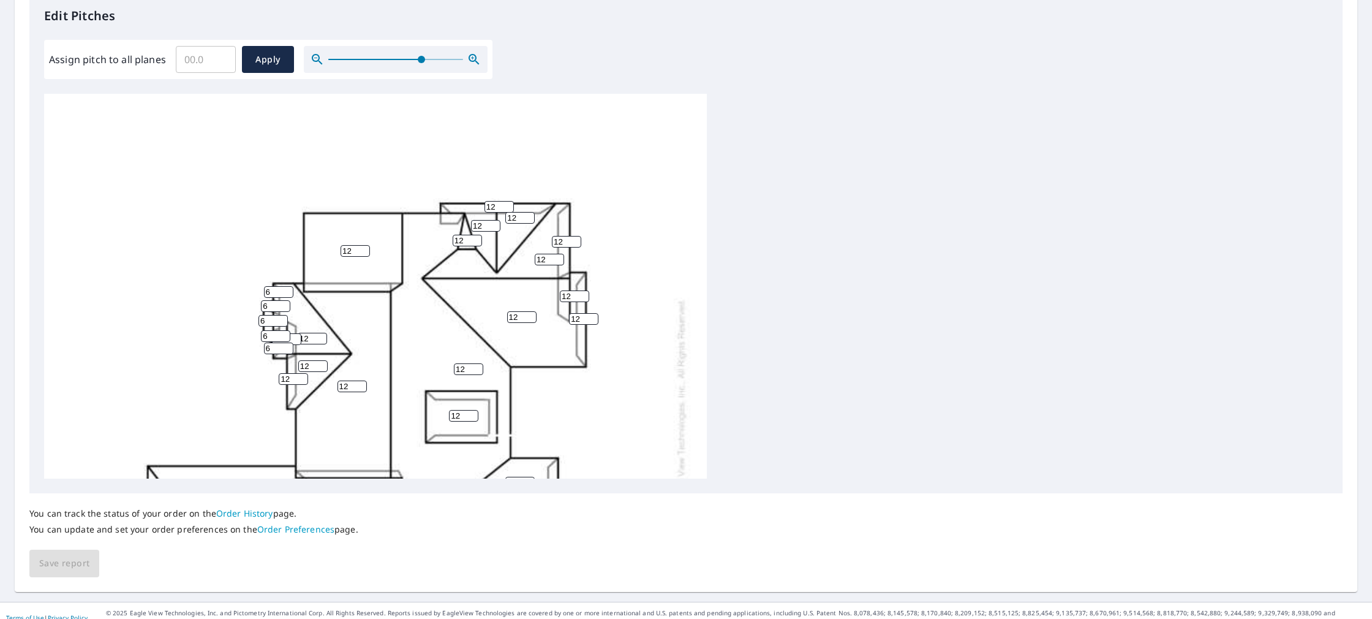
drag, startPoint x: 408, startPoint y: 66, endPoint x: 421, endPoint y: 66, distance: 12.9
click at [420, 63] on span at bounding box center [421, 59] width 7 height 7
click at [306, 177] on div "12 12 12 12 12 12 12 12 12 12 12 12 12 12 12 12 12 12 12 12 12 12 12 12 12 6 12…" at bounding box center [375, 416] width 663 height 650
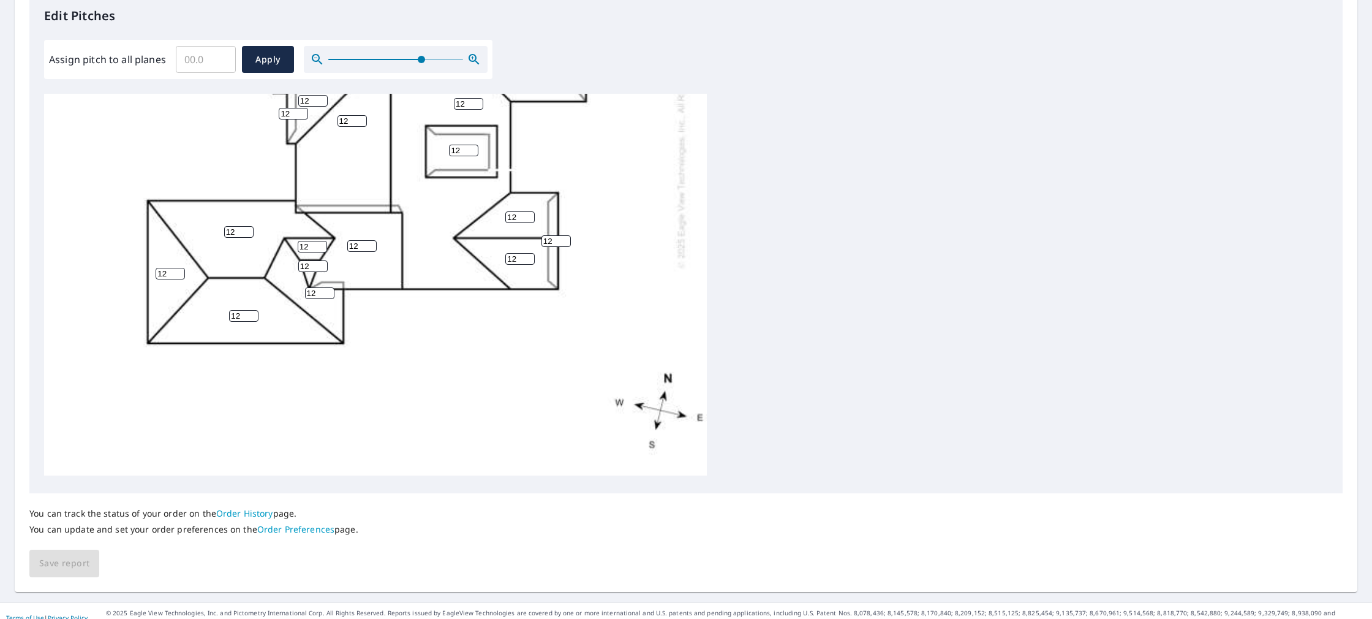
scroll to position [268, 0]
click at [61, 571] on div "You can track the status of your order on the Order History page. You can updat…" at bounding box center [686, 535] width 1314 height 84
click at [59, 566] on div "You can track the status of your order on the Order History page. You can updat…" at bounding box center [686, 535] width 1314 height 84
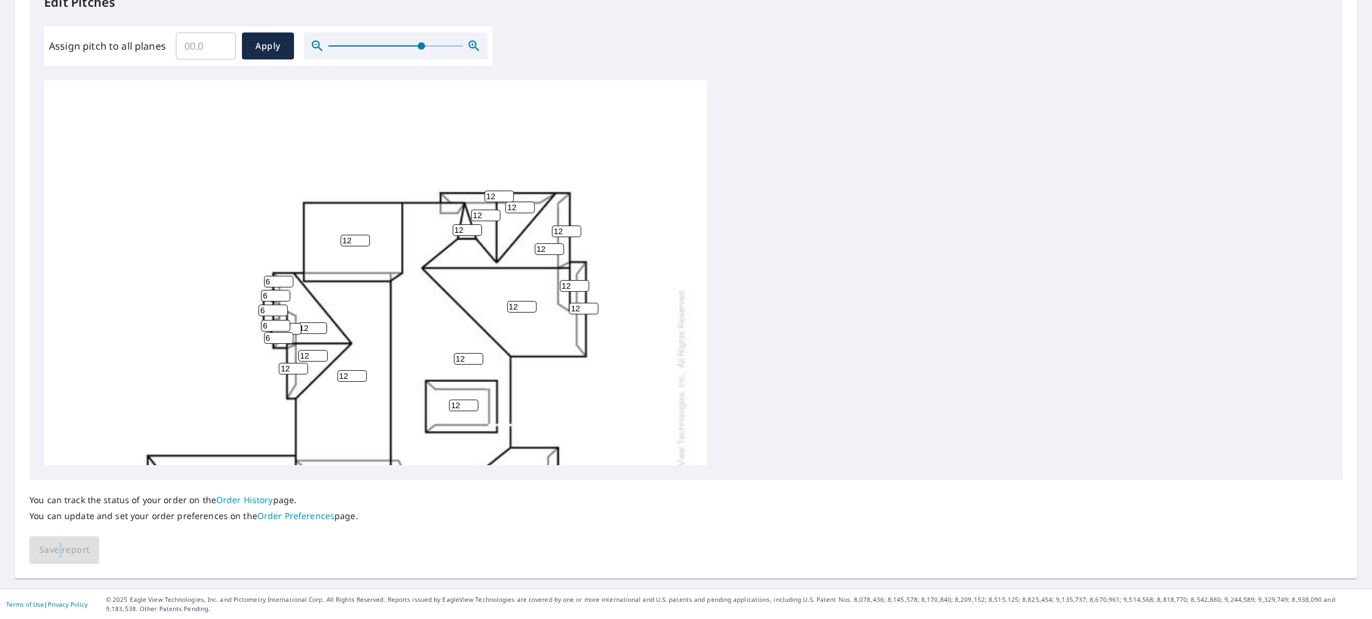
scroll to position [0, 0]
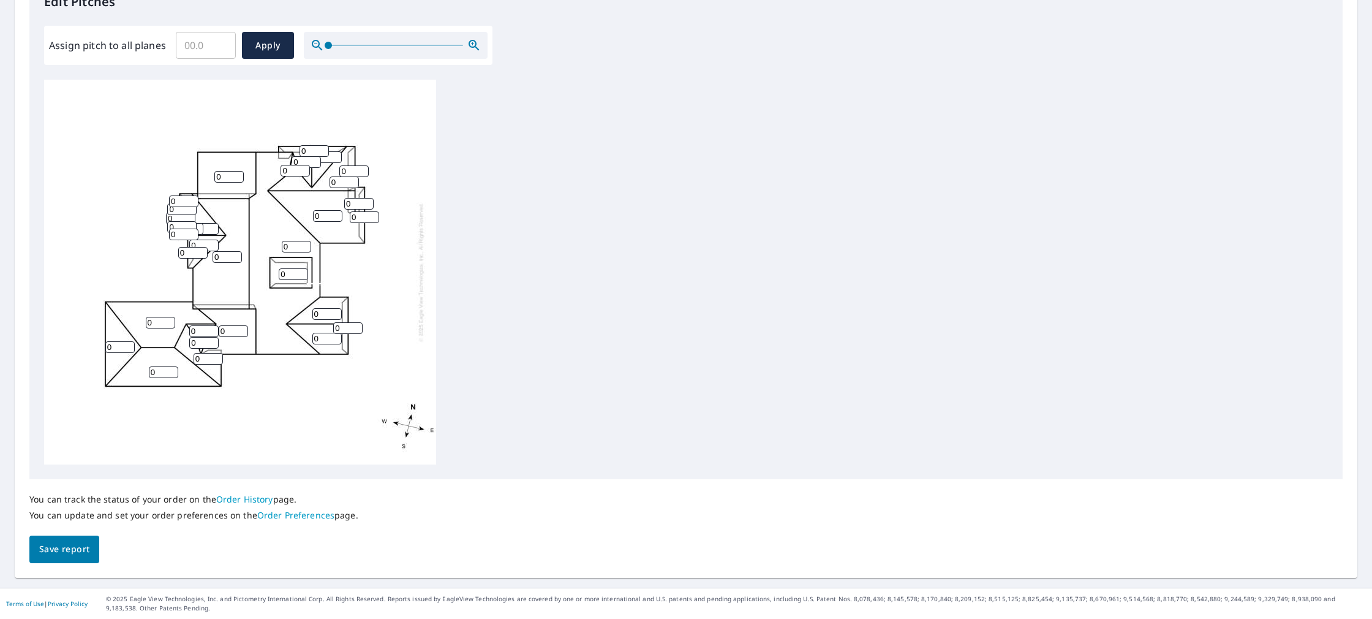
scroll to position [350, 0]
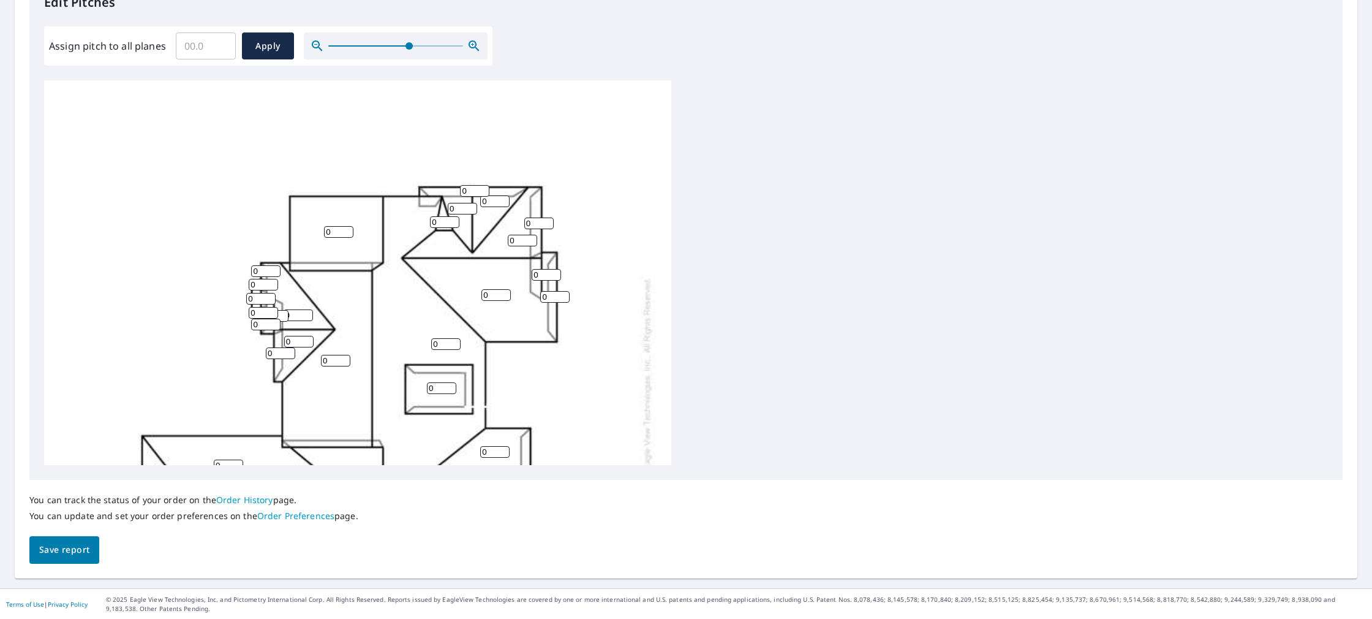
drag, startPoint x: 329, startPoint y: 45, endPoint x: 418, endPoint y: 74, distance: 93.8
click at [409, 50] on span at bounding box center [409, 45] width 7 height 7
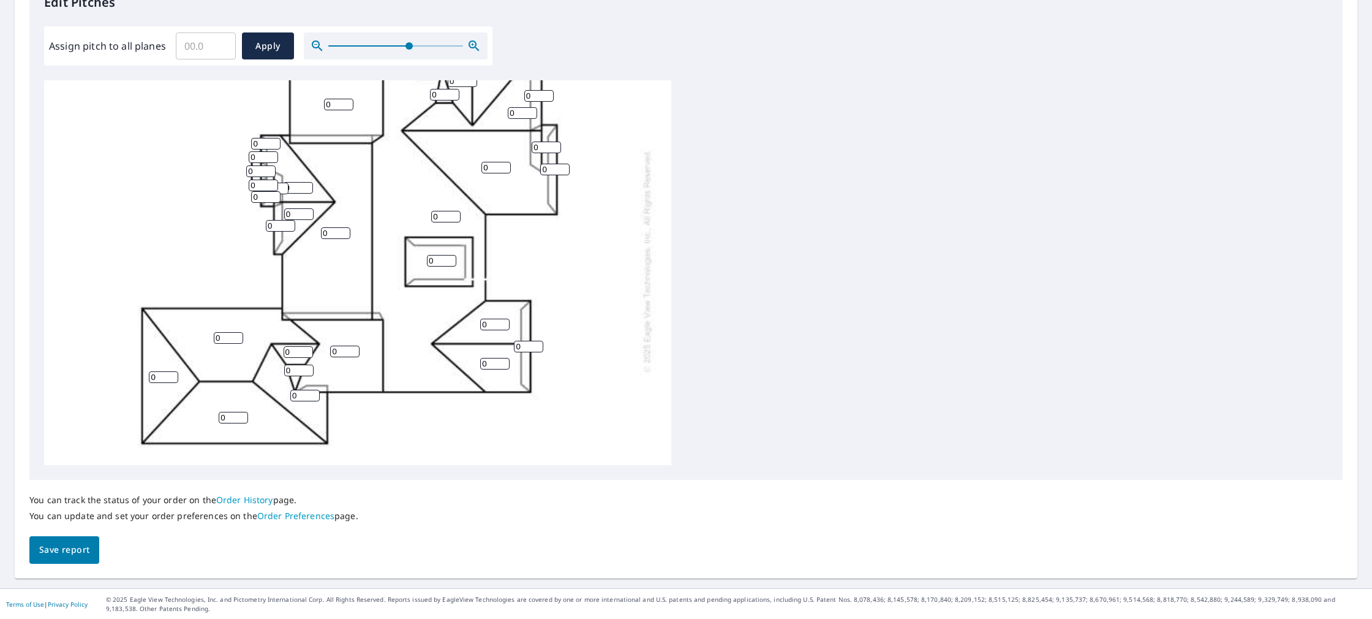
scroll to position [131, 0]
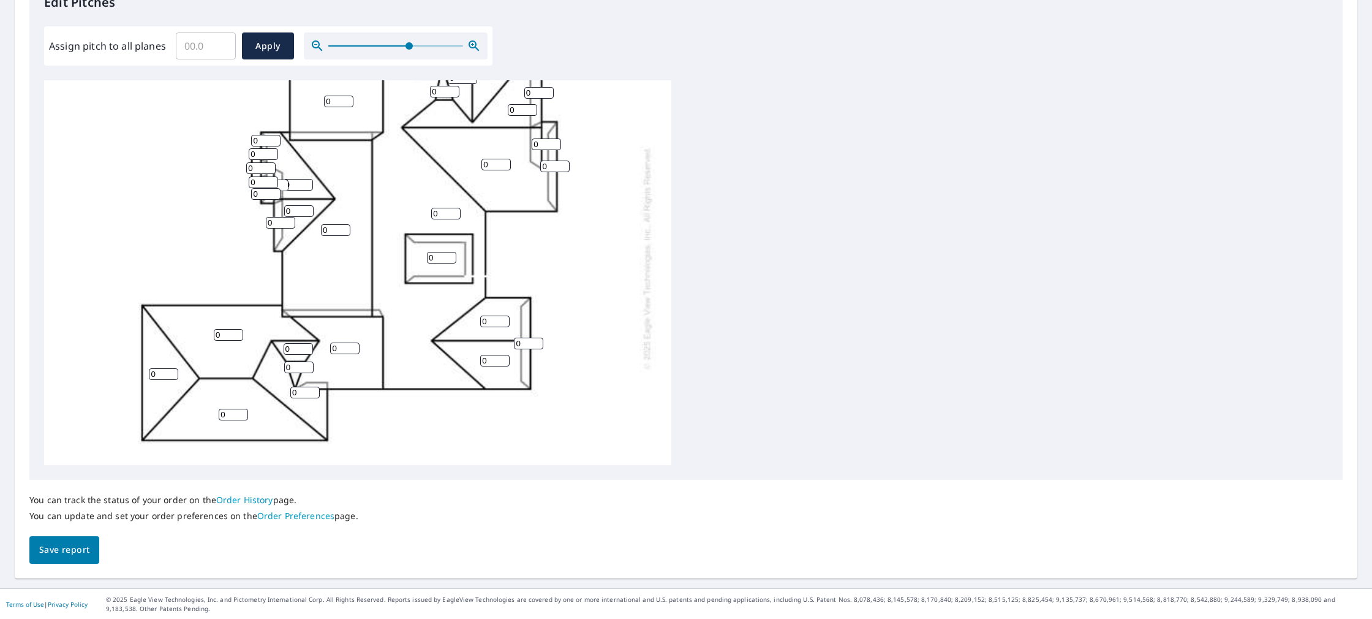
click at [344, 105] on input "0" at bounding box center [338, 102] width 29 height 12
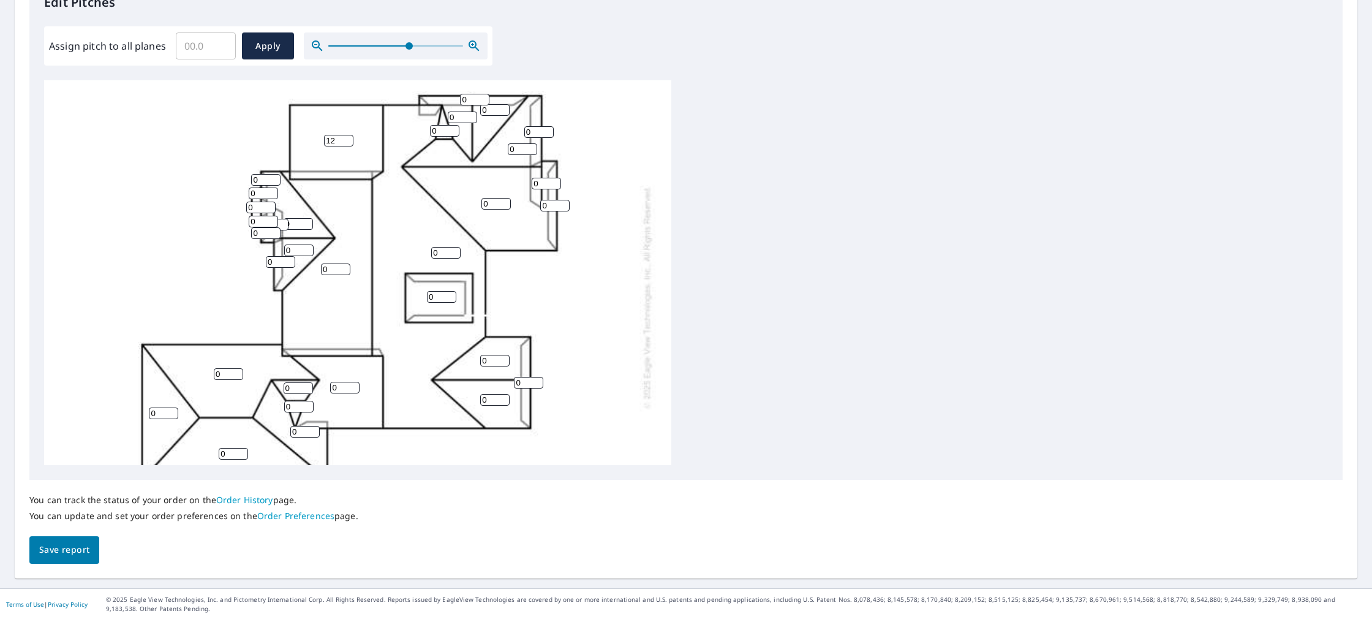
scroll to position [90, 0]
type input "12"
click at [450, 125] on div "0 0 0 0 0 12 0 0 0 0 0 0 0 0 0 0 0 0 0 0 0 0 0 0 0 0 0 0 0 0 0 0" at bounding box center [357, 298] width 627 height 616
click at [450, 130] on input "0" at bounding box center [444, 132] width 29 height 12
type input "0"
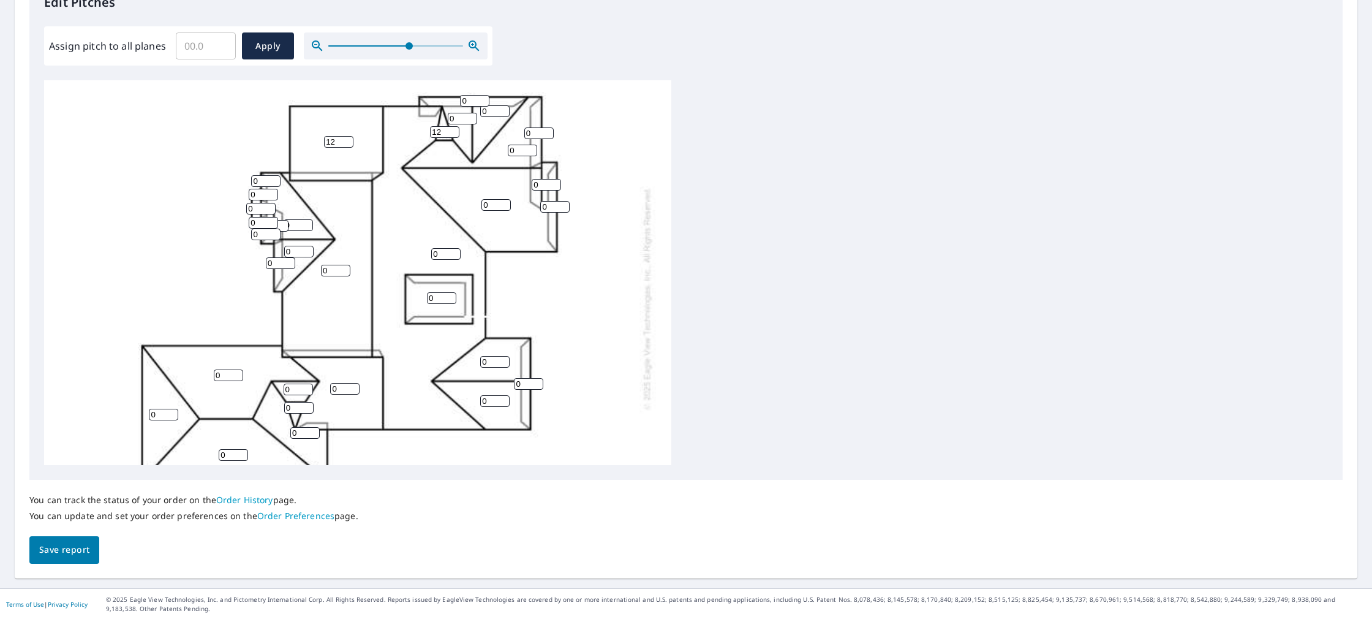
scroll to position [51, 0]
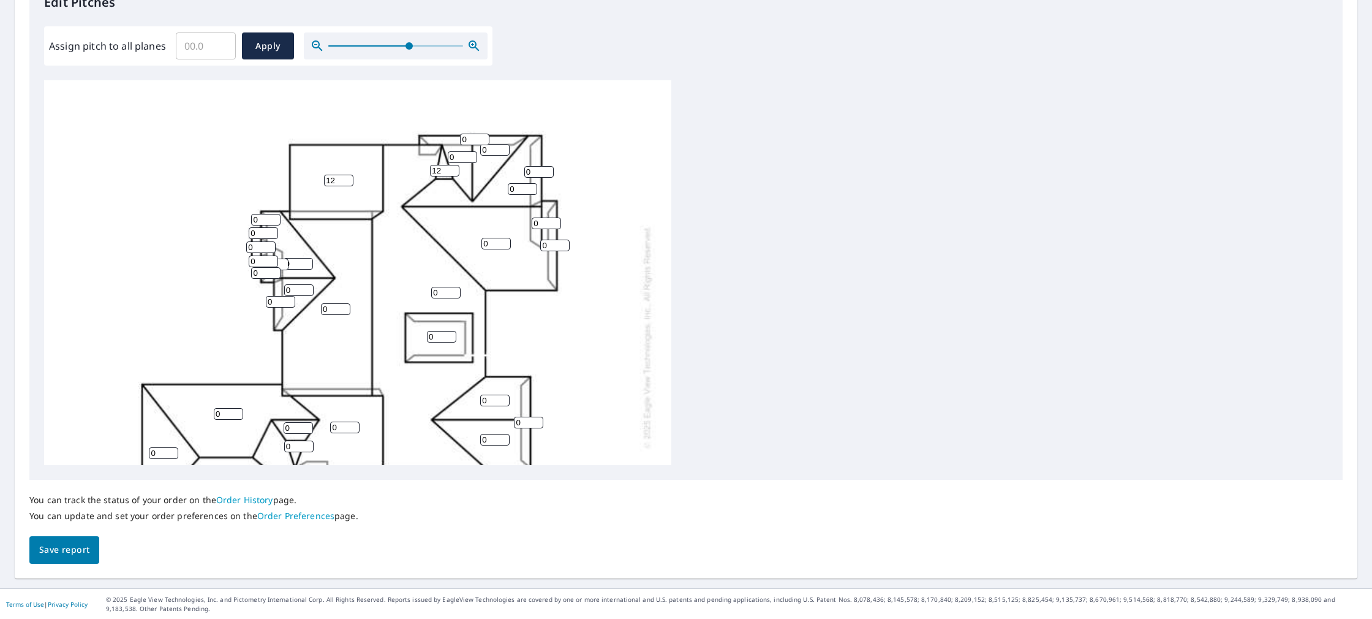
type input "12"
click at [471, 136] on input "0" at bounding box center [474, 140] width 29 height 12
type input "12"
click at [467, 153] on input "0" at bounding box center [462, 157] width 29 height 12
click at [466, 157] on input "0" at bounding box center [462, 157] width 29 height 12
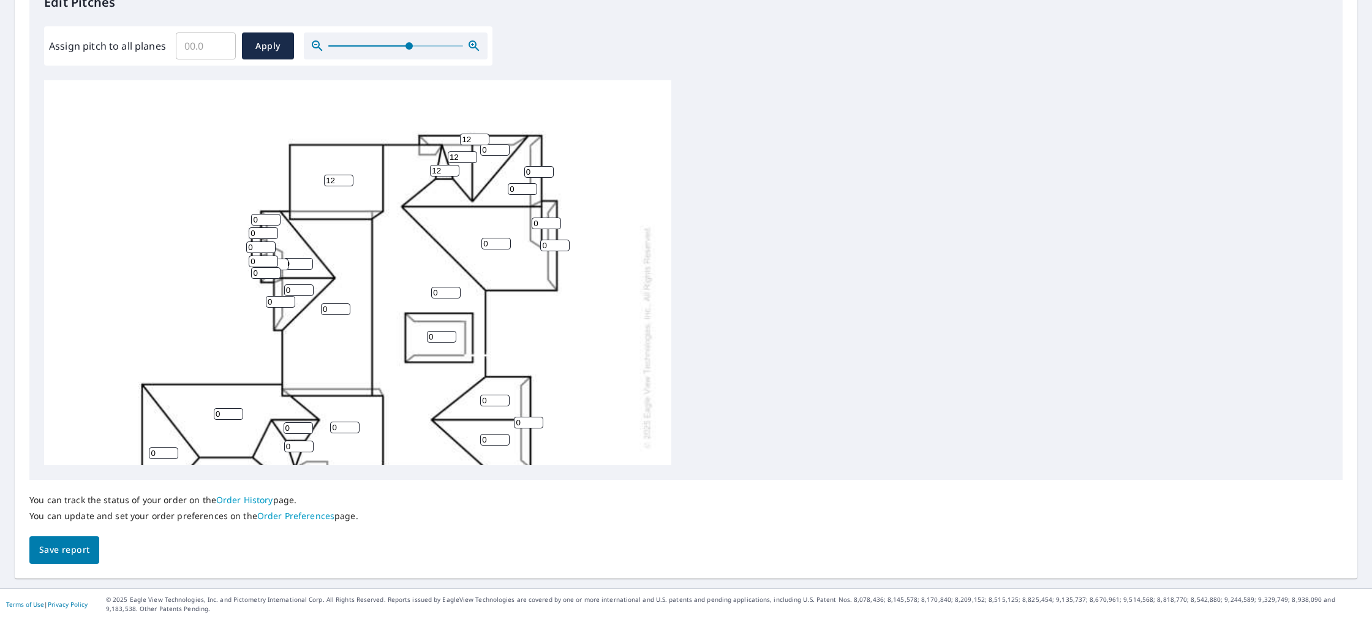
type input "12"
click at [498, 150] on input "0" at bounding box center [494, 150] width 29 height 12
type input "12"
click at [542, 168] on input "0" at bounding box center [538, 172] width 29 height 12
type input "12"
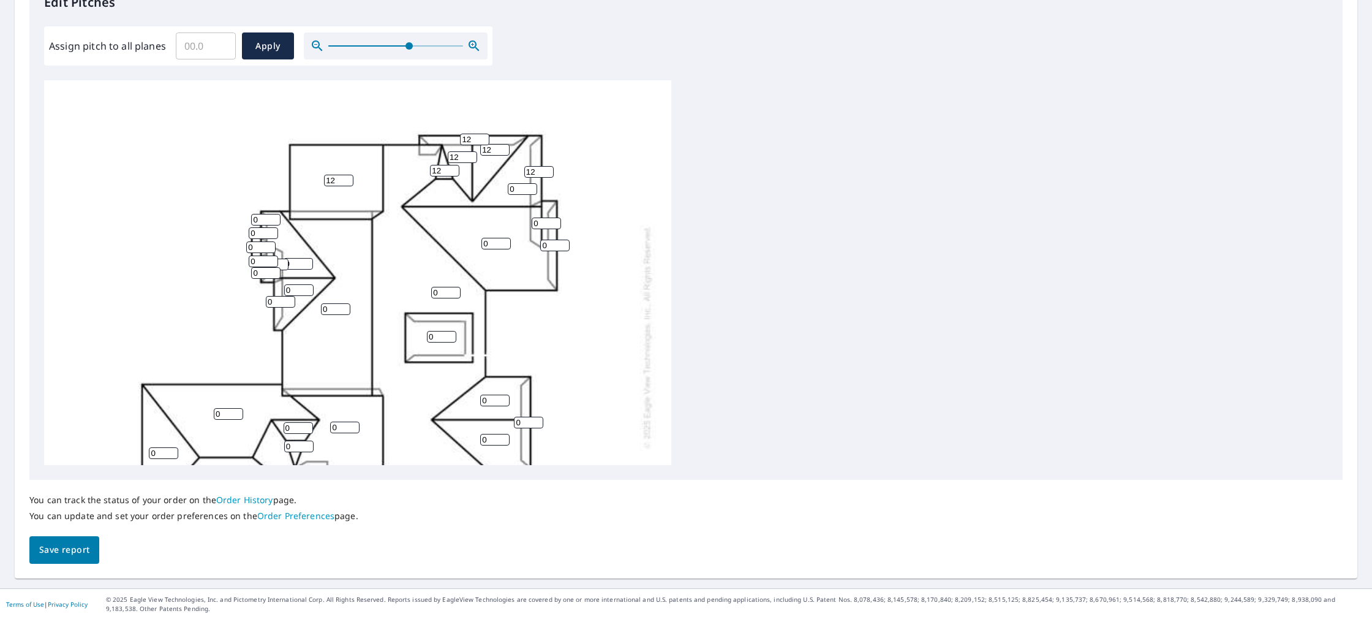
click at [526, 189] on input "0" at bounding box center [522, 189] width 29 height 12
type input "12"
click at [548, 221] on input "0" at bounding box center [546, 224] width 29 height 12
type input "12"
click at [492, 243] on input "0" at bounding box center [496, 244] width 29 height 12
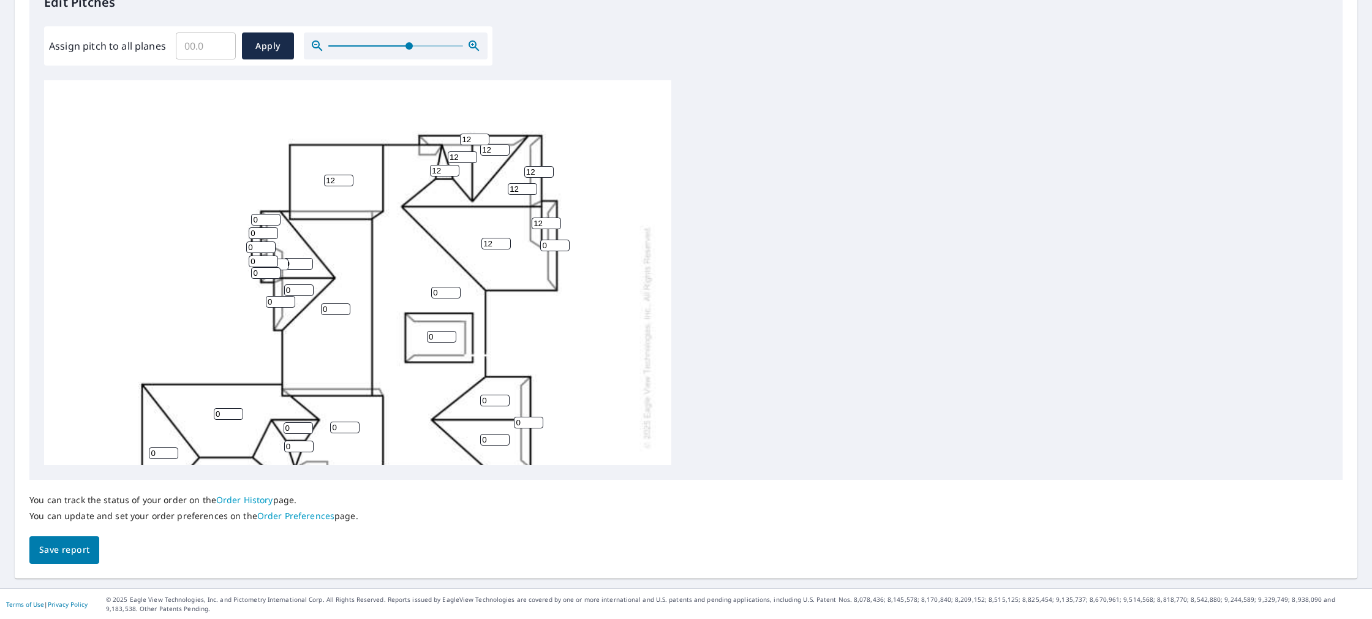
type input "12"
click at [551, 243] on input "0" at bounding box center [554, 246] width 29 height 12
type input "12"
click at [445, 291] on input "0" at bounding box center [445, 293] width 29 height 12
type input "12"
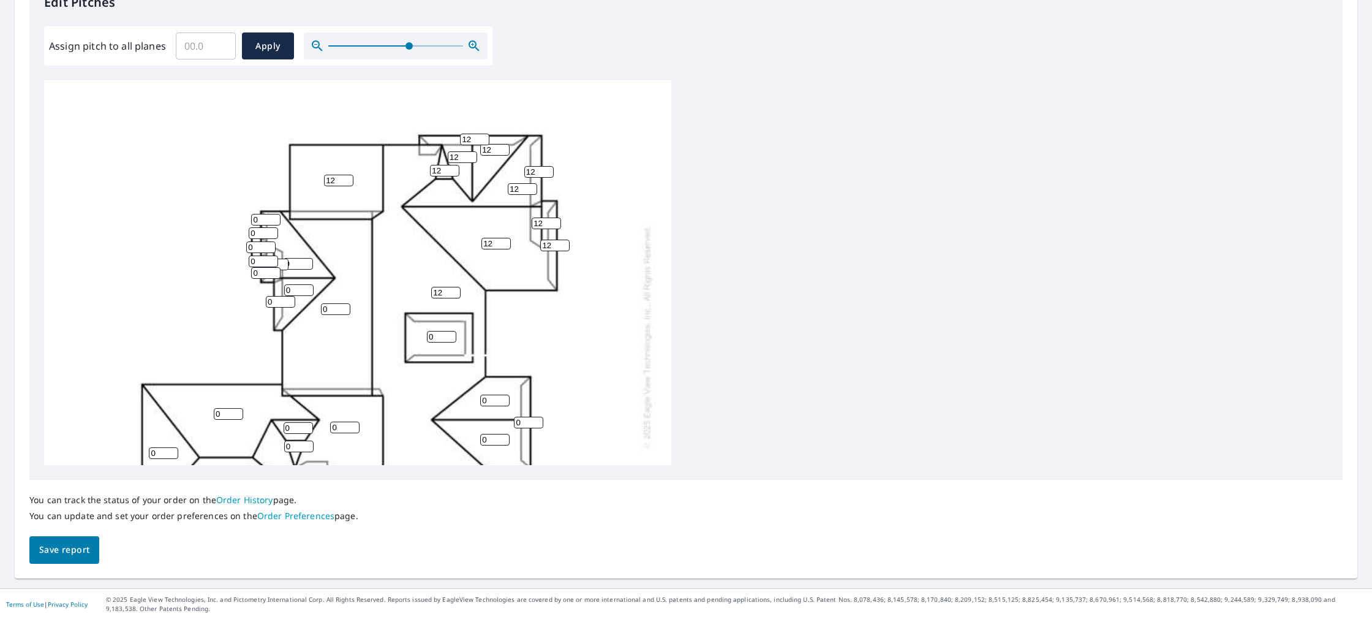
click at [441, 336] on input "0" at bounding box center [441, 337] width 29 height 12
type input "0"
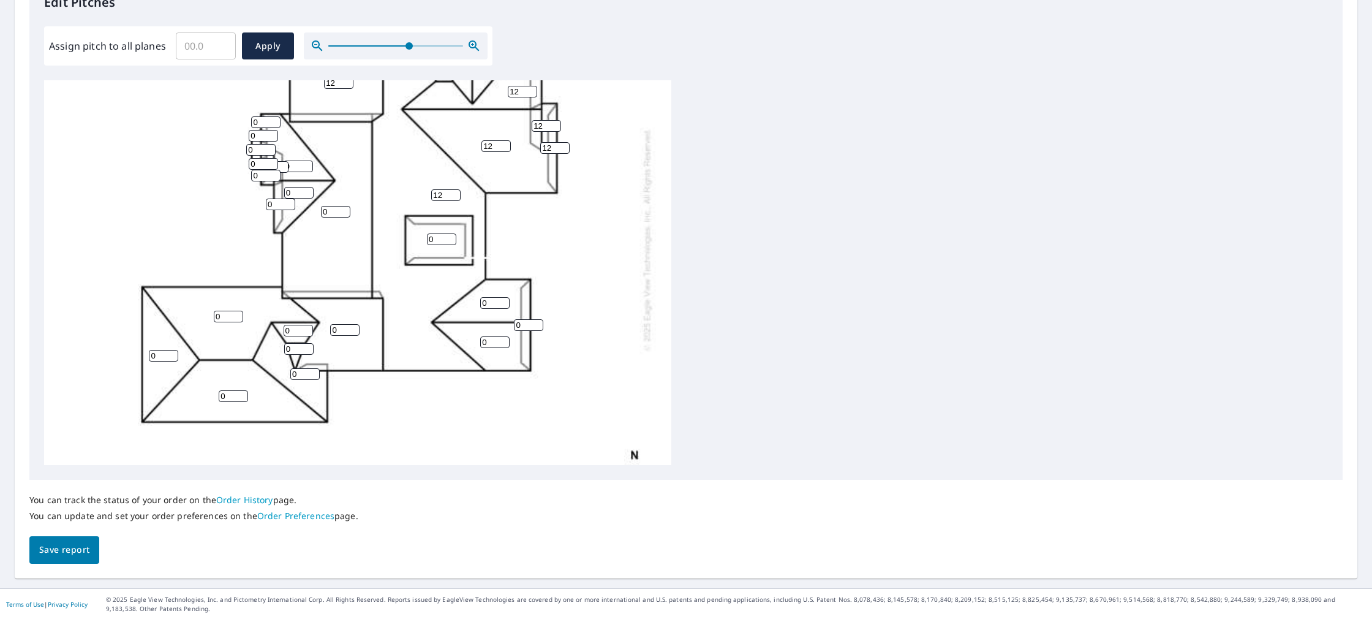
click at [491, 300] on input "0" at bounding box center [494, 303] width 29 height 12
type input "12"
click at [522, 321] on input "0" at bounding box center [528, 325] width 29 height 12
type input "24"
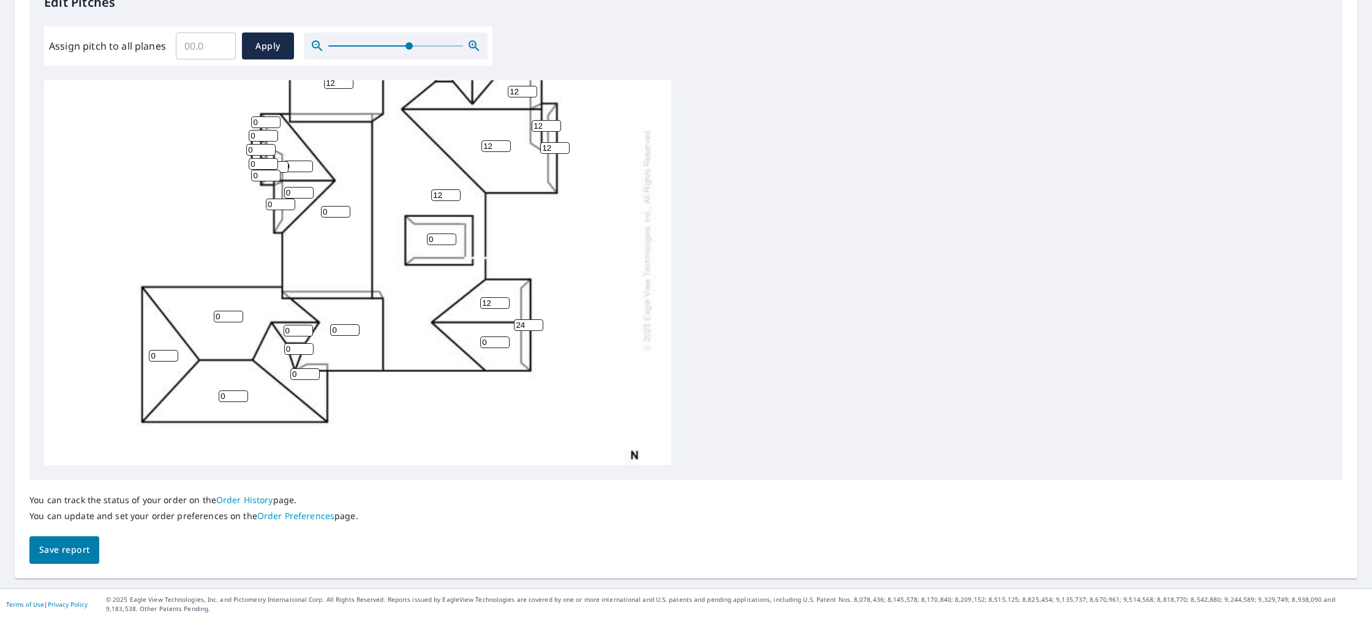
scroll to position [0, 0]
click at [488, 337] on input "0" at bounding box center [494, 342] width 29 height 12
click at [489, 338] on input "0" at bounding box center [494, 342] width 29 height 12
type input "12"
click at [352, 328] on input "1" at bounding box center [344, 330] width 29 height 12
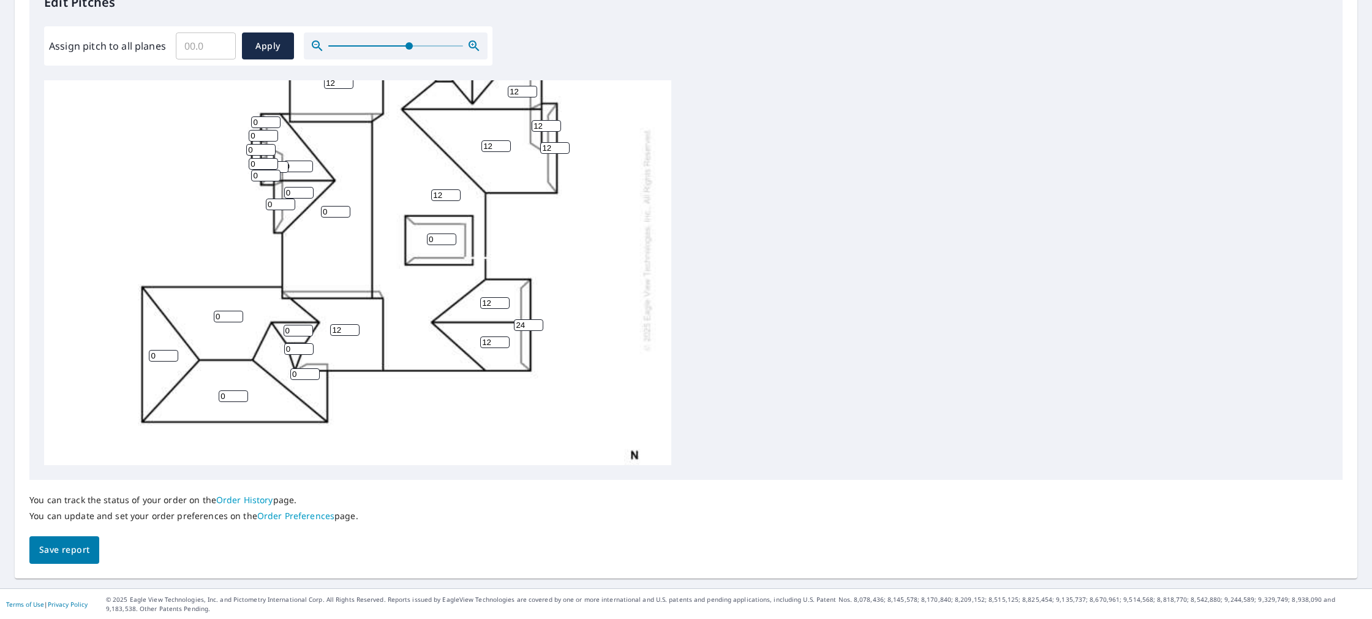
type input "12"
click at [311, 330] on input "0" at bounding box center [298, 331] width 29 height 12
click at [310, 328] on input "1" at bounding box center [298, 331] width 29 height 12
type input "12"
click at [307, 346] on input "1" at bounding box center [298, 349] width 29 height 12
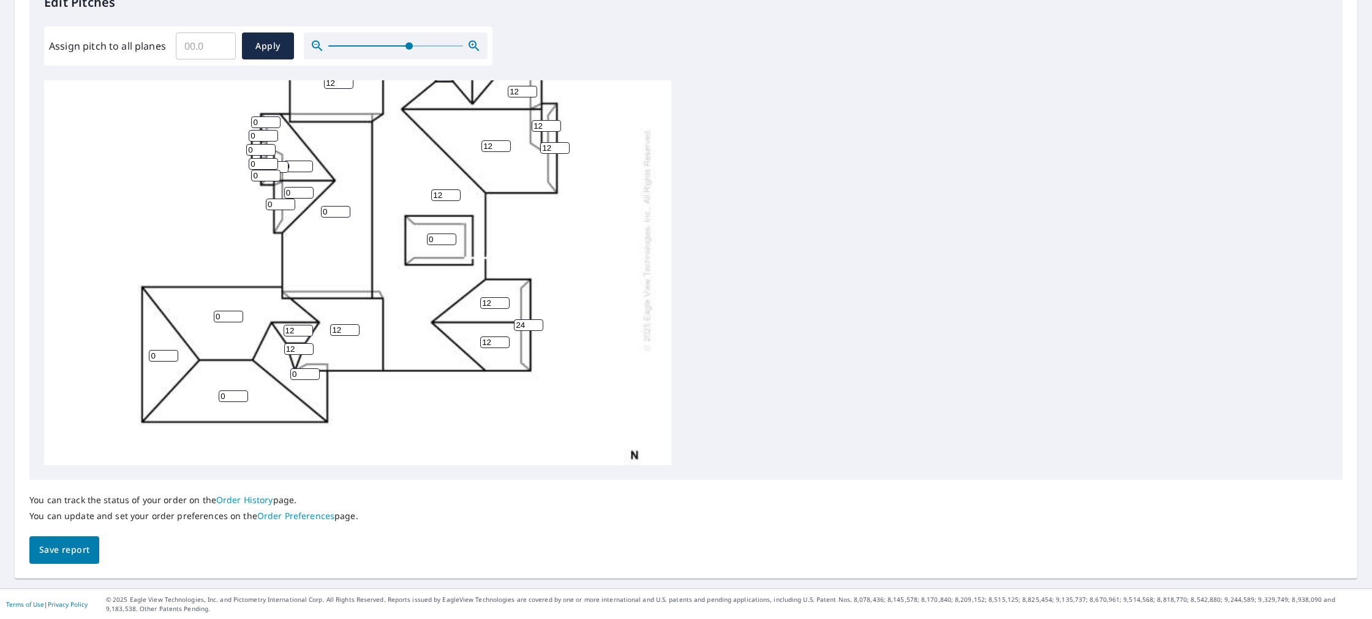
type input "12"
click at [316, 370] on input "1" at bounding box center [304, 374] width 29 height 12
type input "12"
click at [243, 393] on input "1" at bounding box center [233, 396] width 29 height 12
type input "12"
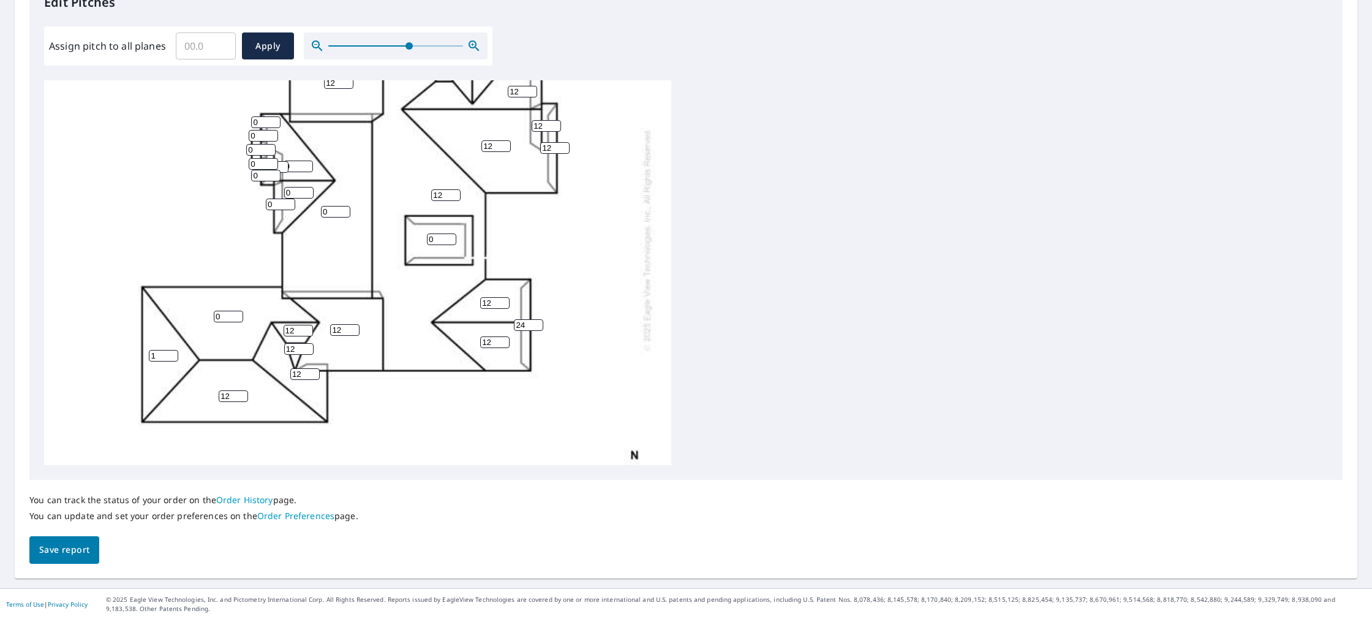
click at [173, 352] on input "1" at bounding box center [163, 356] width 29 height 12
type input "12"
click at [238, 312] on input "1" at bounding box center [228, 317] width 29 height 12
type input "12"
click at [345, 208] on input "1" at bounding box center [335, 212] width 29 height 12
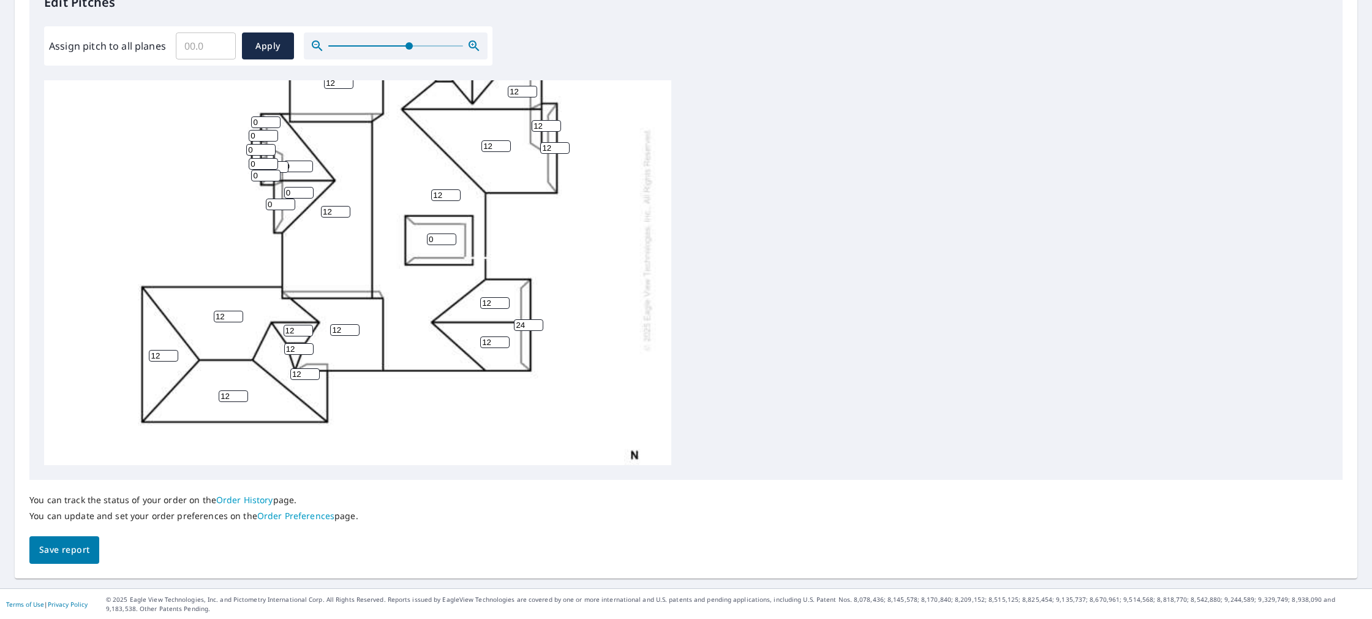
scroll to position [114, 0]
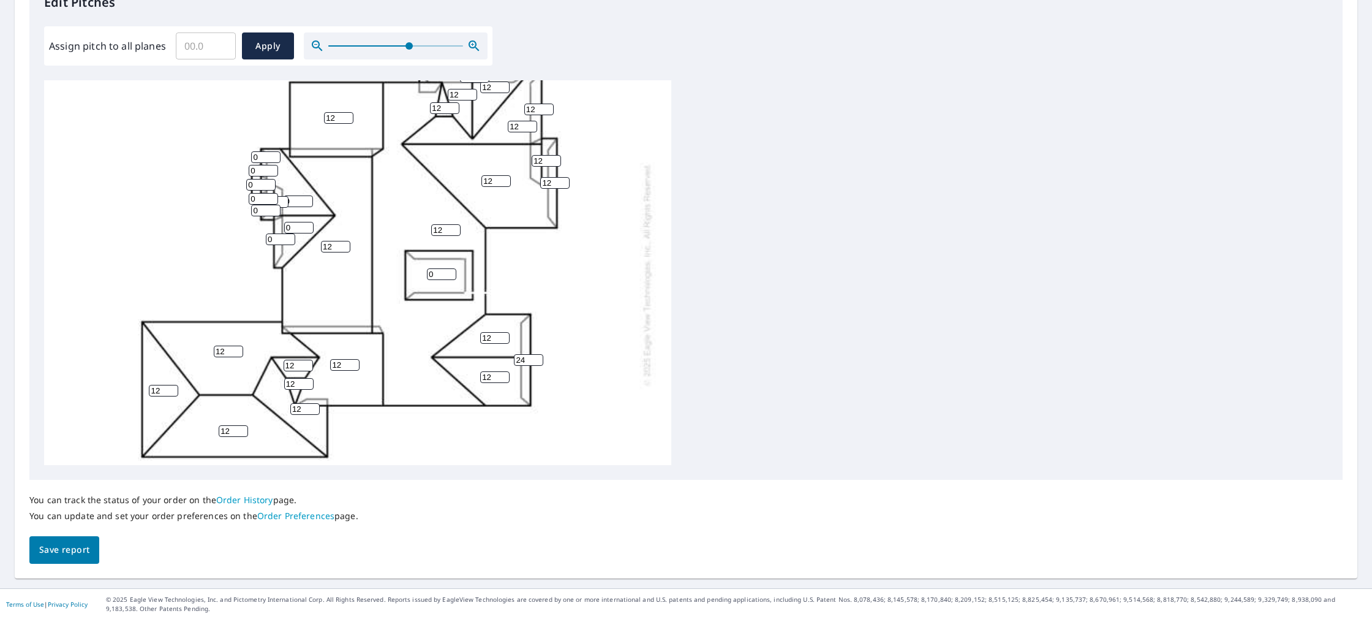
type input "12"
click at [290, 237] on input "1" at bounding box center [280, 239] width 29 height 12
type input "12"
click at [308, 224] on input "1" at bounding box center [298, 228] width 29 height 12
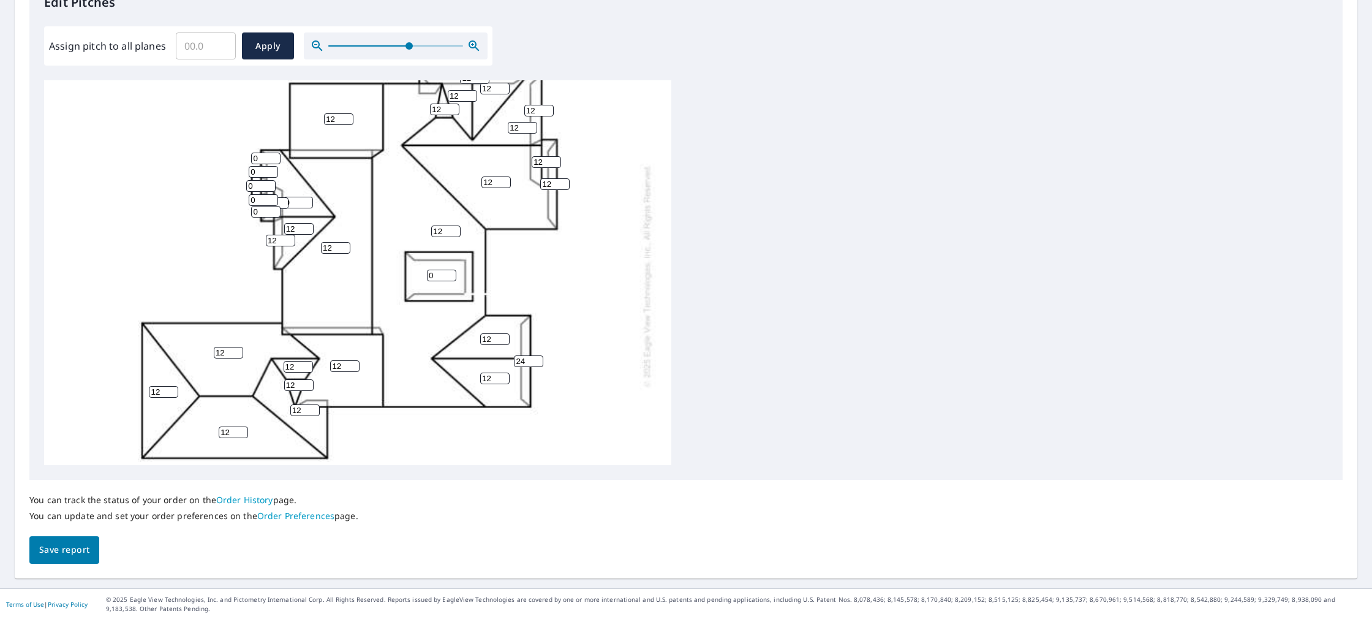
scroll to position [0, 0]
type input "12"
click at [307, 199] on input "1" at bounding box center [298, 203] width 29 height 12
type input "11"
type input "2"
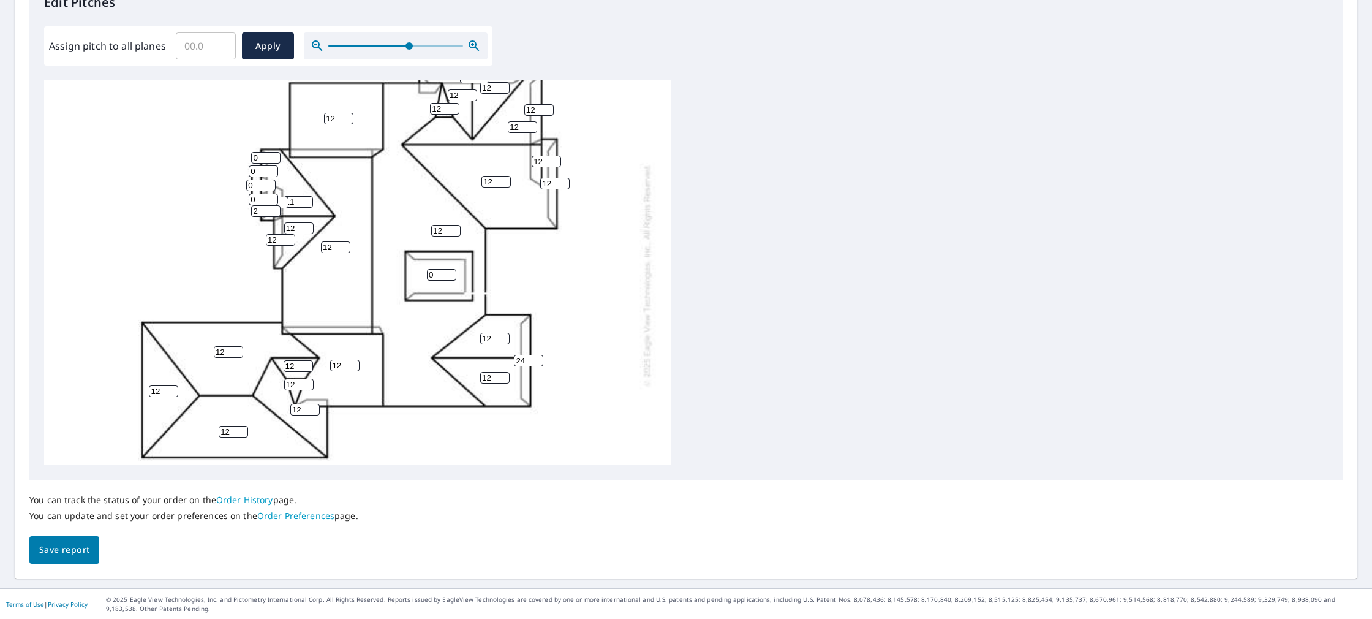
click at [267, 211] on input "2" at bounding box center [265, 211] width 29 height 12
type input "8"
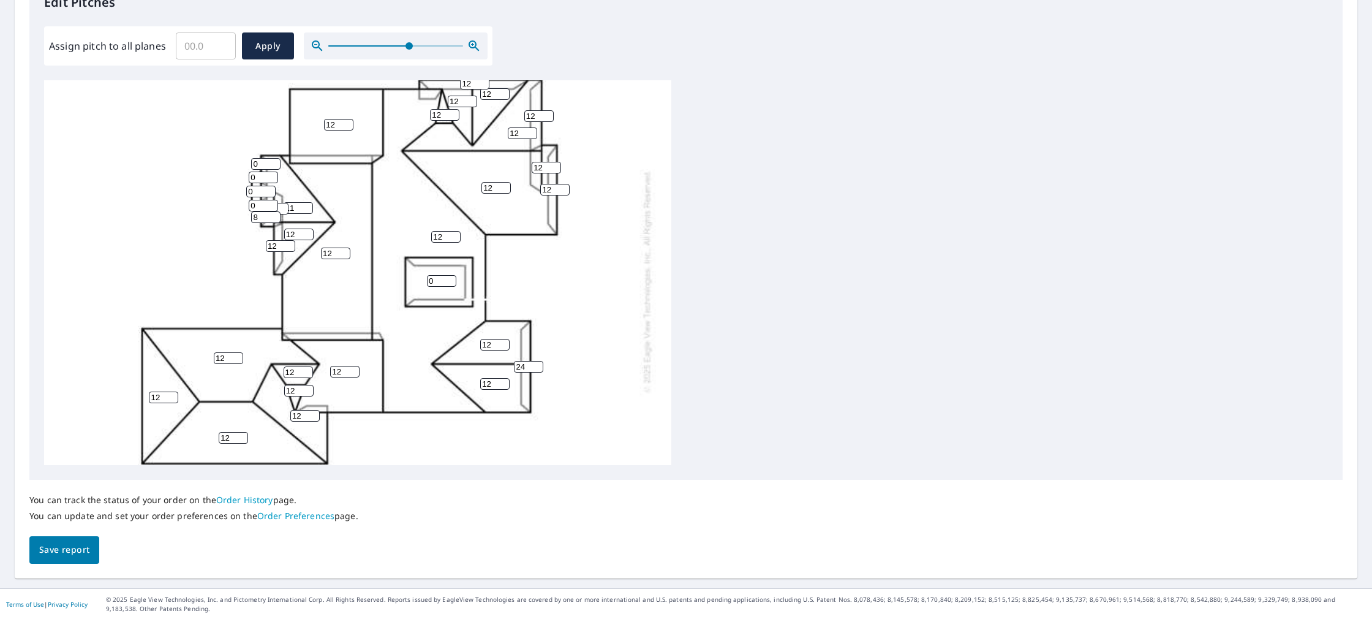
click at [263, 203] on input "0" at bounding box center [263, 206] width 29 height 12
type input "6"
click at [259, 189] on input "0" at bounding box center [260, 190] width 29 height 12
type input "6"
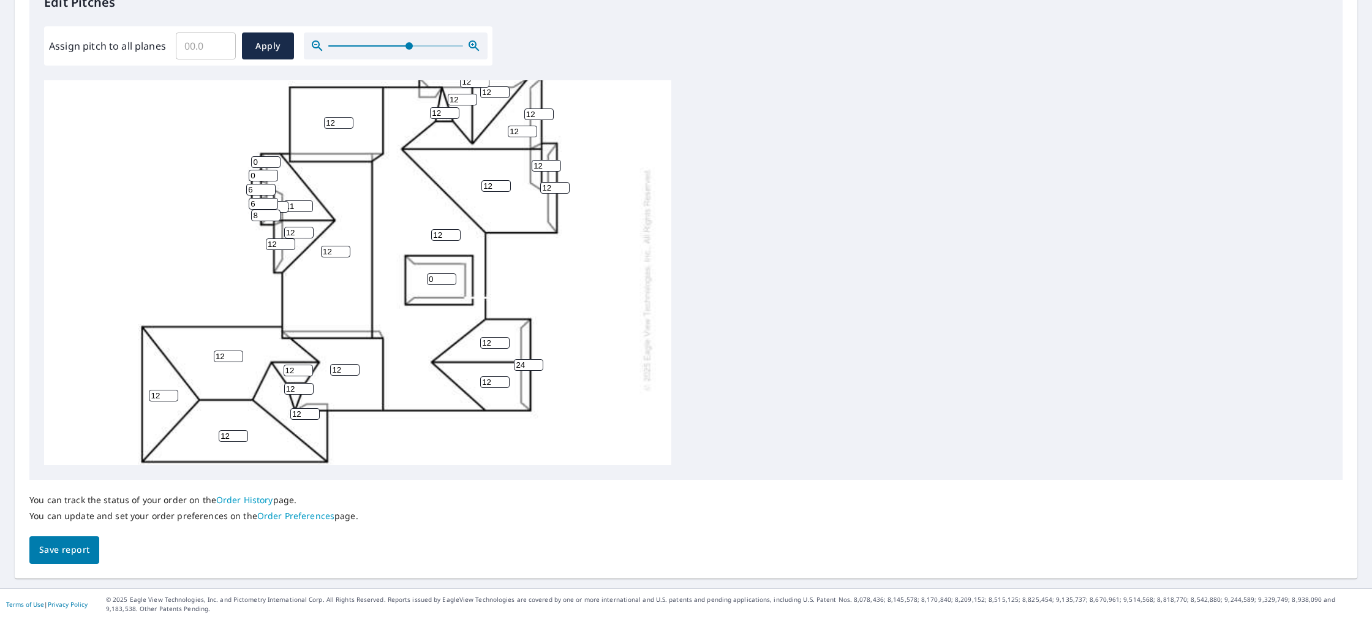
click at [260, 176] on input "0" at bounding box center [263, 176] width 29 height 12
type input "6"
click at [263, 165] on input "0" at bounding box center [265, 162] width 29 height 12
type input "6"
click at [480, 460] on div "12 12 12 12 12 12 12 12 12 12 0 12 12 11 12 12 12 12 12 24 0 12 12 12 12 12 6 1…" at bounding box center [357, 279] width 627 height 616
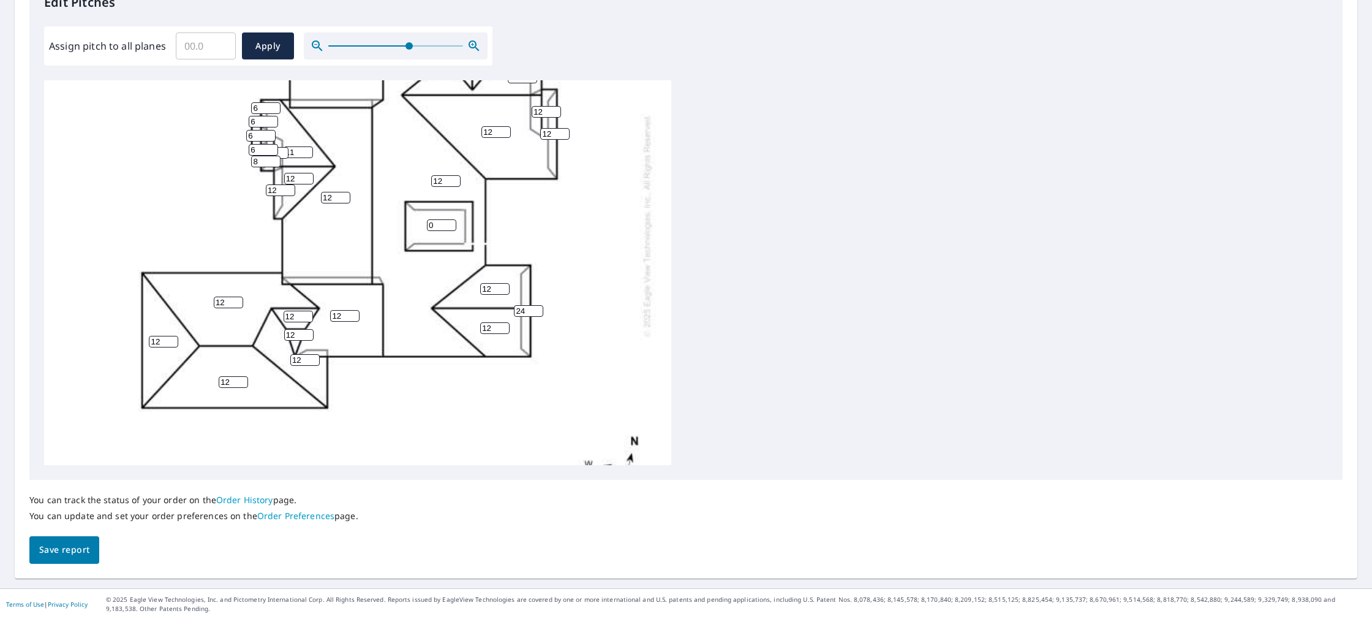
scroll to position [165, 0]
click at [86, 556] on span "Save report" at bounding box center [64, 549] width 50 height 15
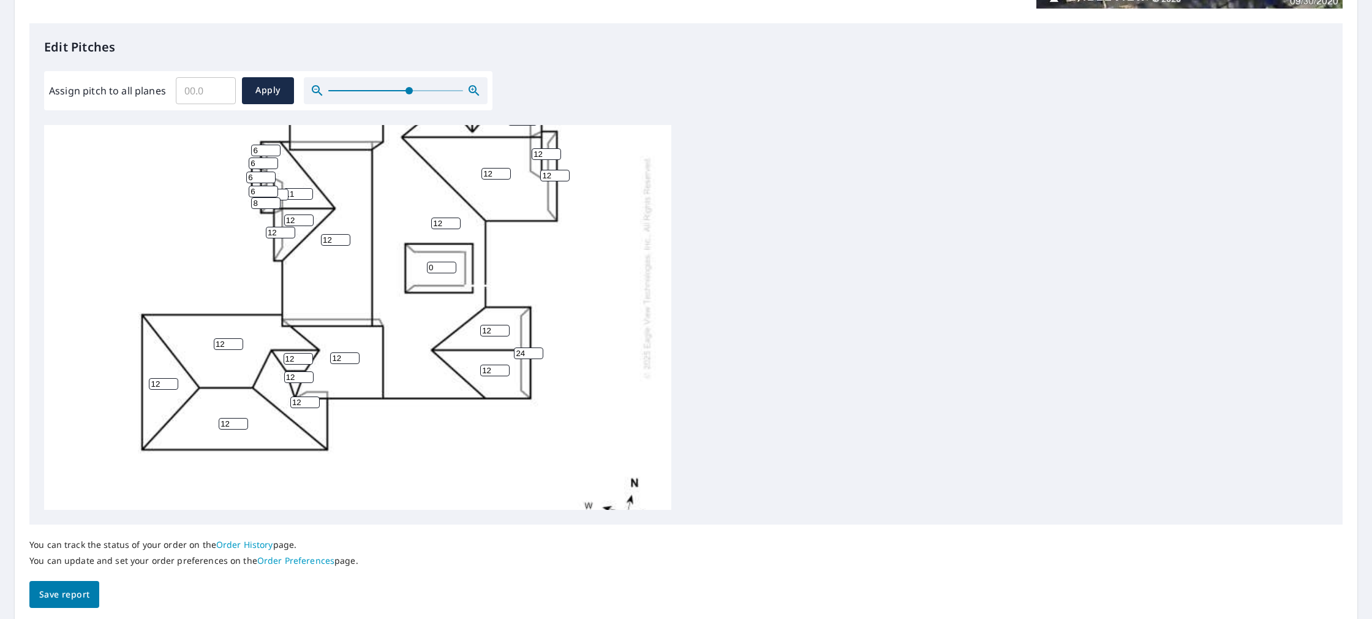
scroll to position [0, 0]
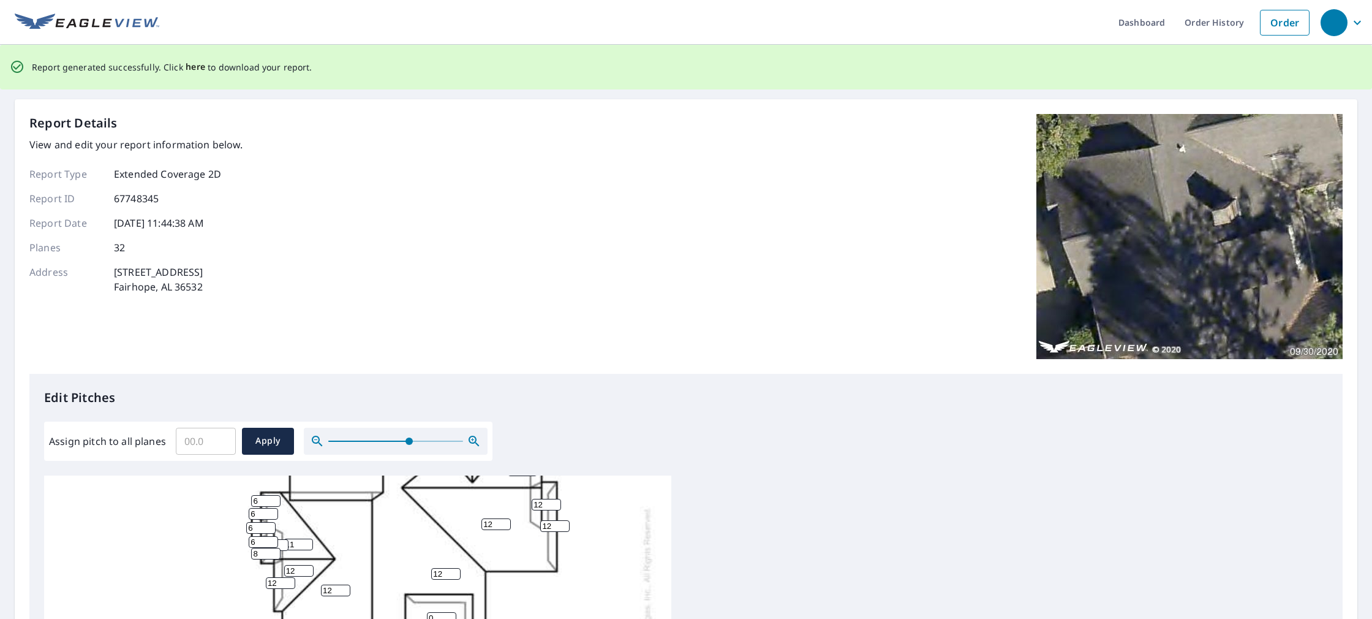
click at [191, 69] on span "here" at bounding box center [196, 66] width 20 height 15
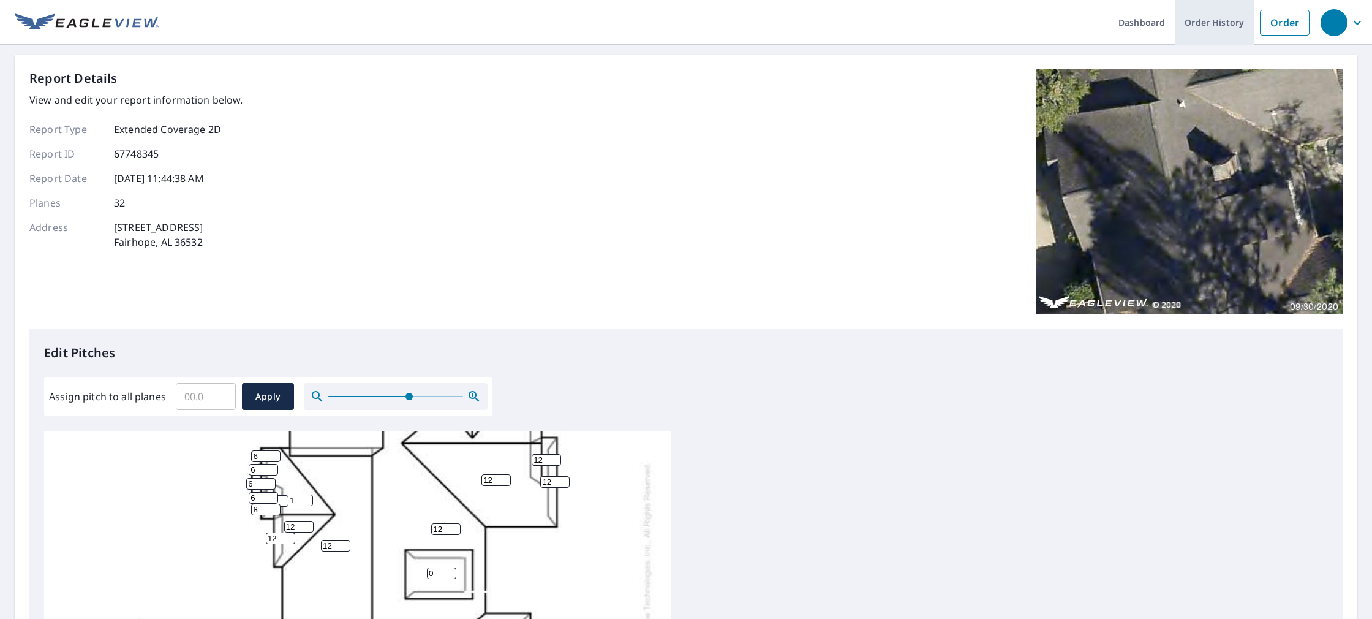
scroll to position [3, 0]
